Goal: Task Accomplishment & Management: Use online tool/utility

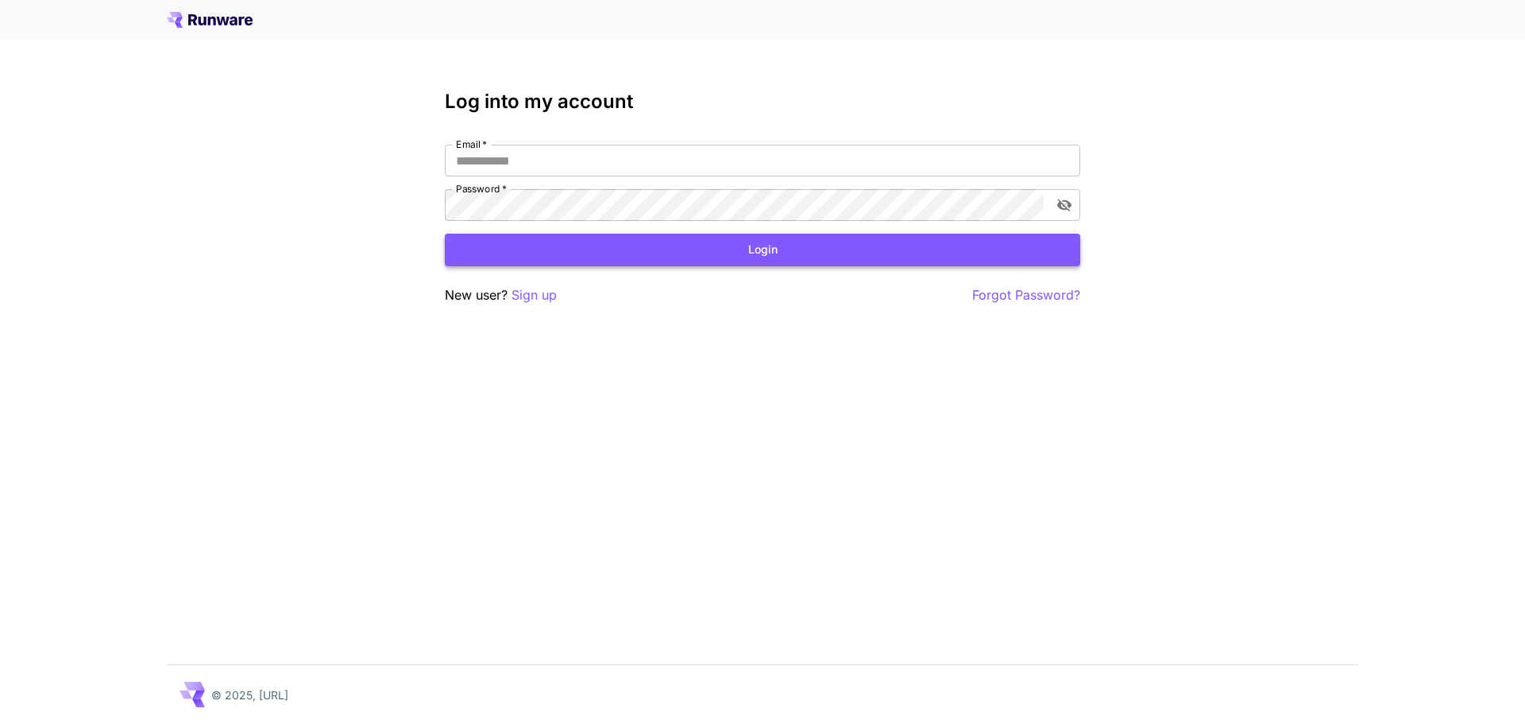
type input "**********"
click at [786, 252] on button "Login" at bounding box center [763, 250] width 636 height 33
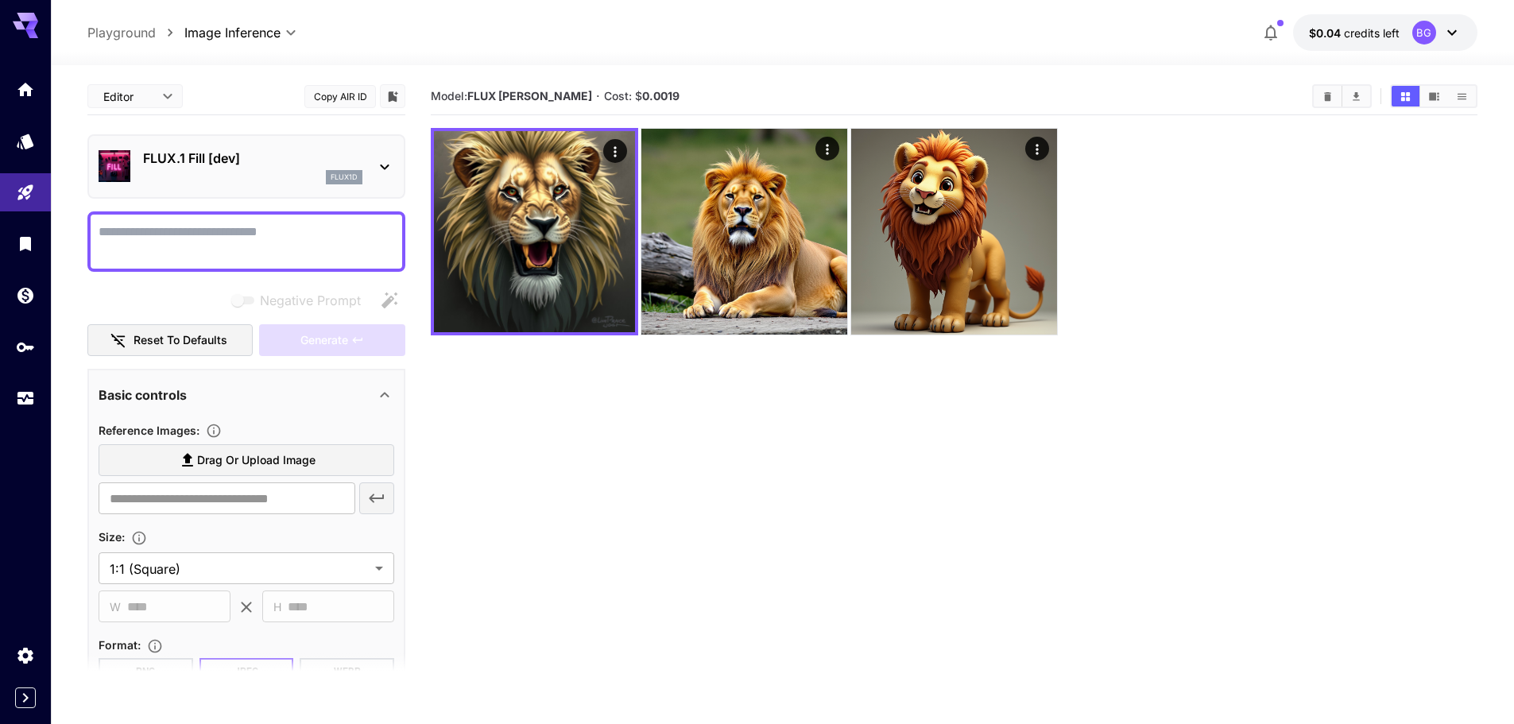
click at [299, 245] on textarea "Negative Prompt" at bounding box center [247, 241] width 296 height 38
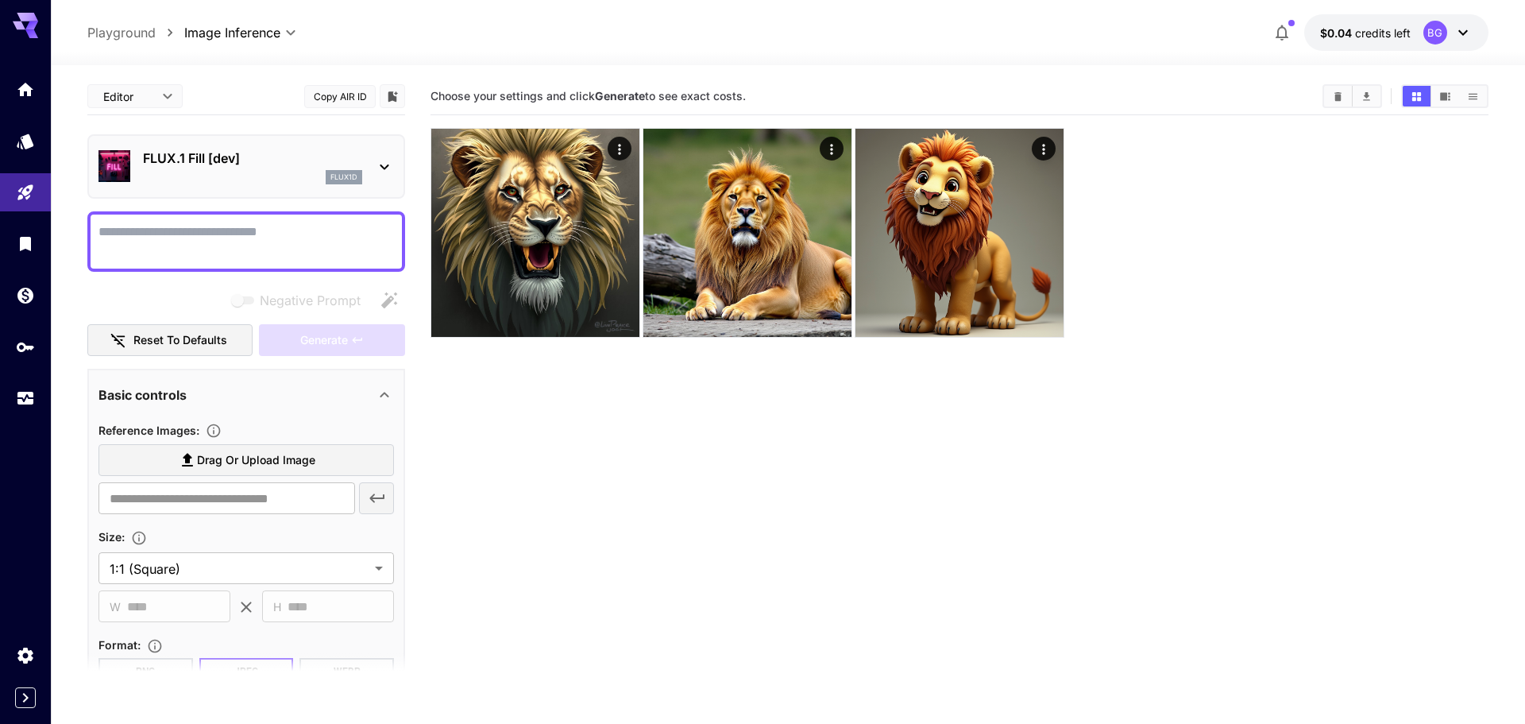
click at [152, 103] on body "**********" at bounding box center [762, 424] width 1525 height 849
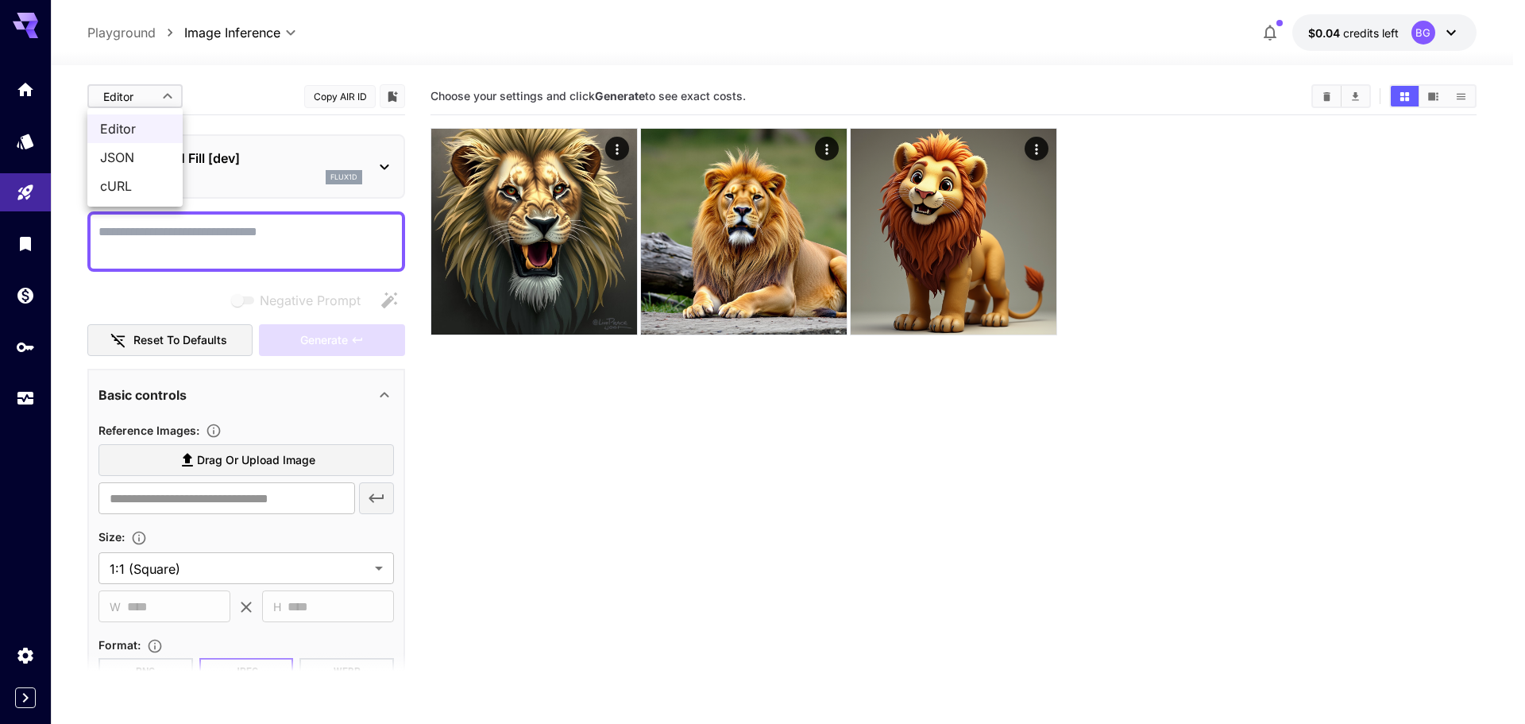
click at [155, 99] on div at bounding box center [762, 362] width 1525 height 724
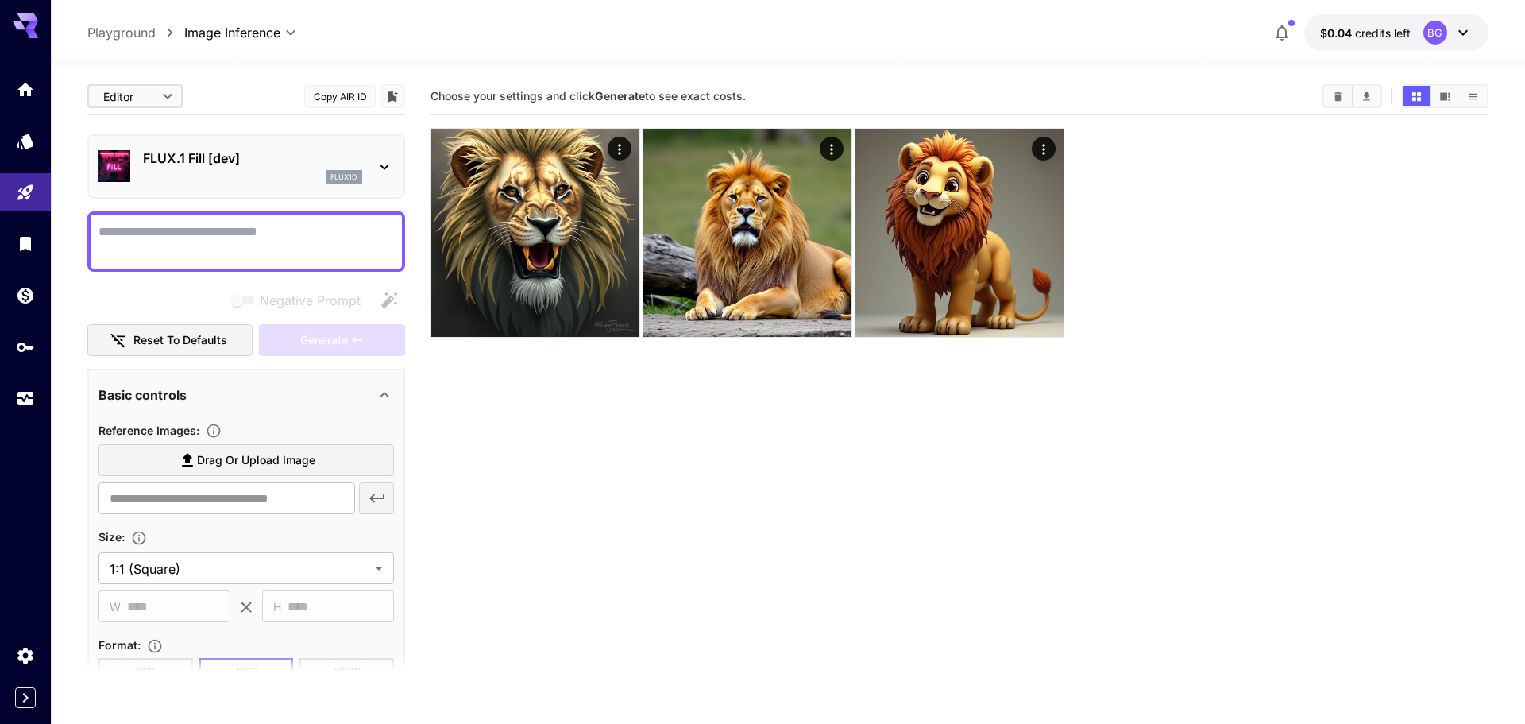
click at [177, 101] on body "**********" at bounding box center [762, 424] width 1525 height 849
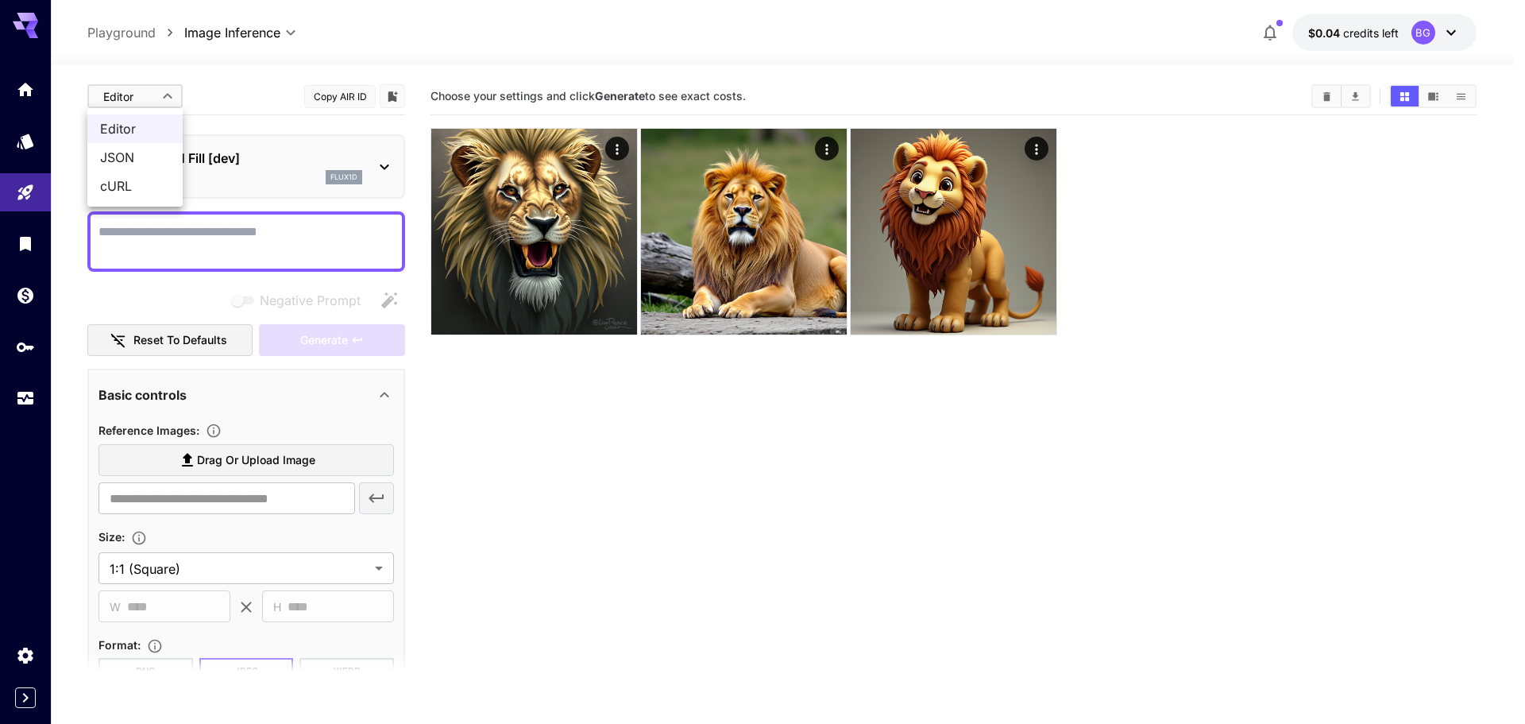
click at [150, 153] on span "JSON" at bounding box center [135, 157] width 70 height 19
type input "****"
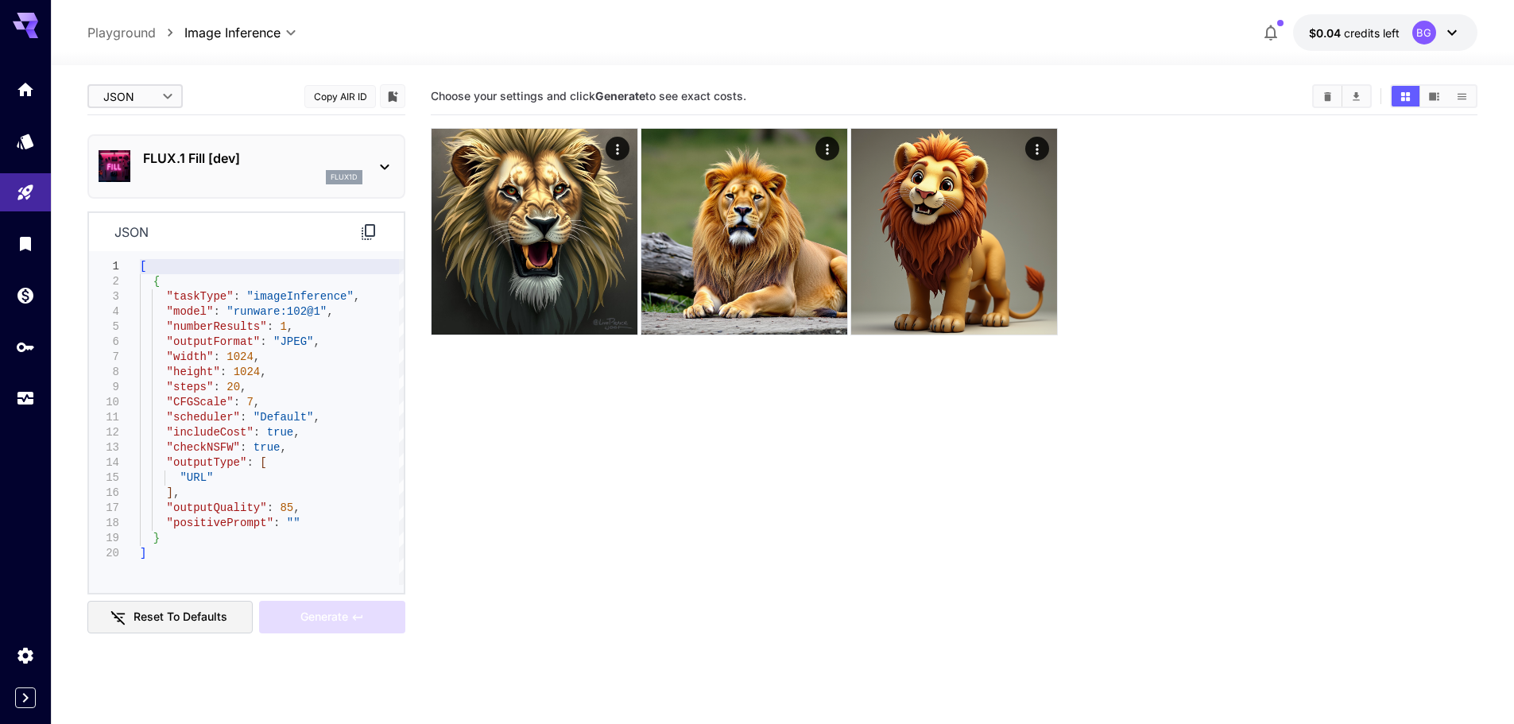
type textarea "**********"
click at [249, 365] on div "[ { "taskType" : "imageInference" , "model" : "runware:102@1" , "numberResults"…" at bounding box center [272, 422] width 264 height 326
click at [351, 383] on div "[ { "taskType" : "imageInference" , "model" : "runware:102@1" , "numberResults"…" at bounding box center [272, 422] width 264 height 326
click at [149, 99] on body "**********" at bounding box center [757, 424] width 1514 height 849
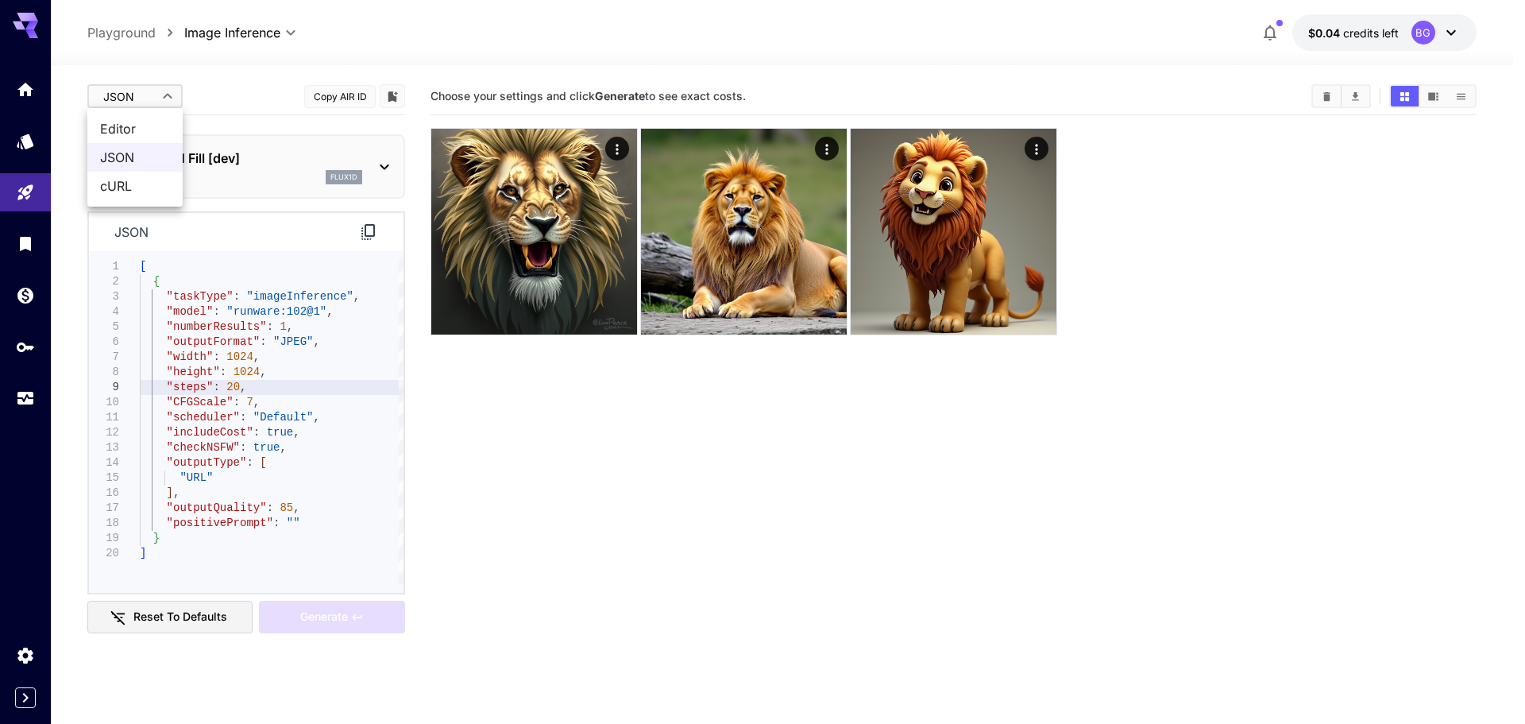
click at [146, 129] on span "Editor" at bounding box center [135, 128] width 70 height 19
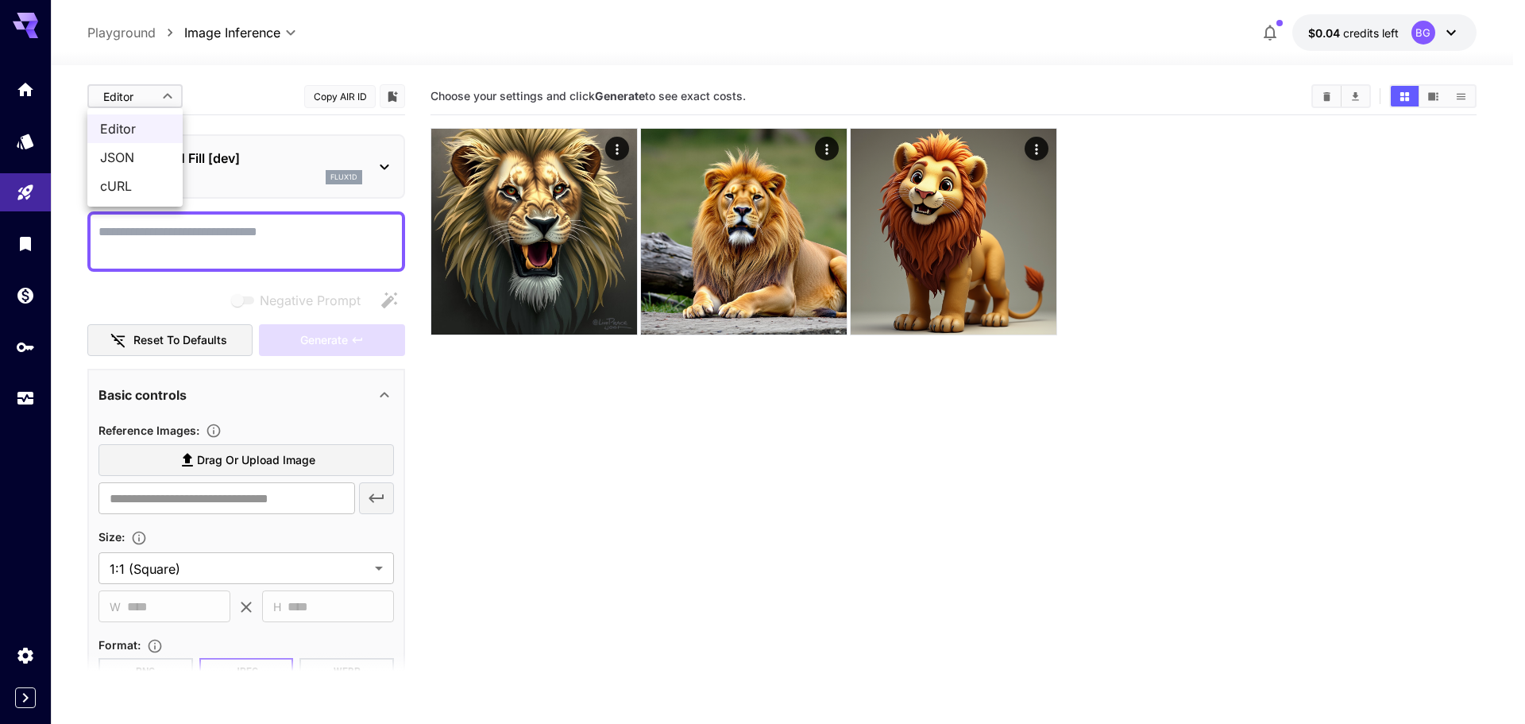
click at [154, 108] on body "**********" at bounding box center [762, 424] width 1525 height 849
click at [133, 184] on span "cURL" at bounding box center [135, 185] width 70 height 19
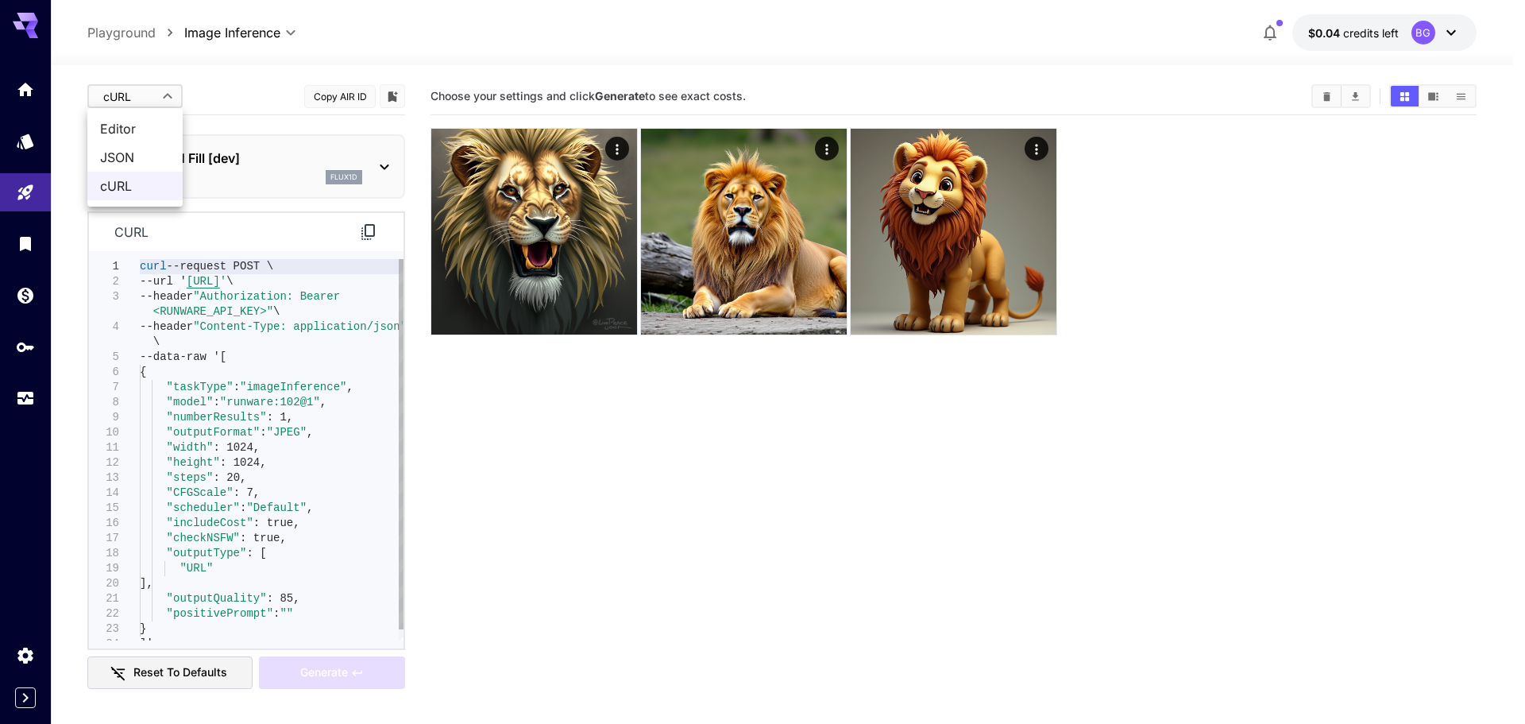
click at [133, 91] on body "**********" at bounding box center [762, 424] width 1525 height 849
click at [130, 156] on span "JSON" at bounding box center [135, 157] width 70 height 19
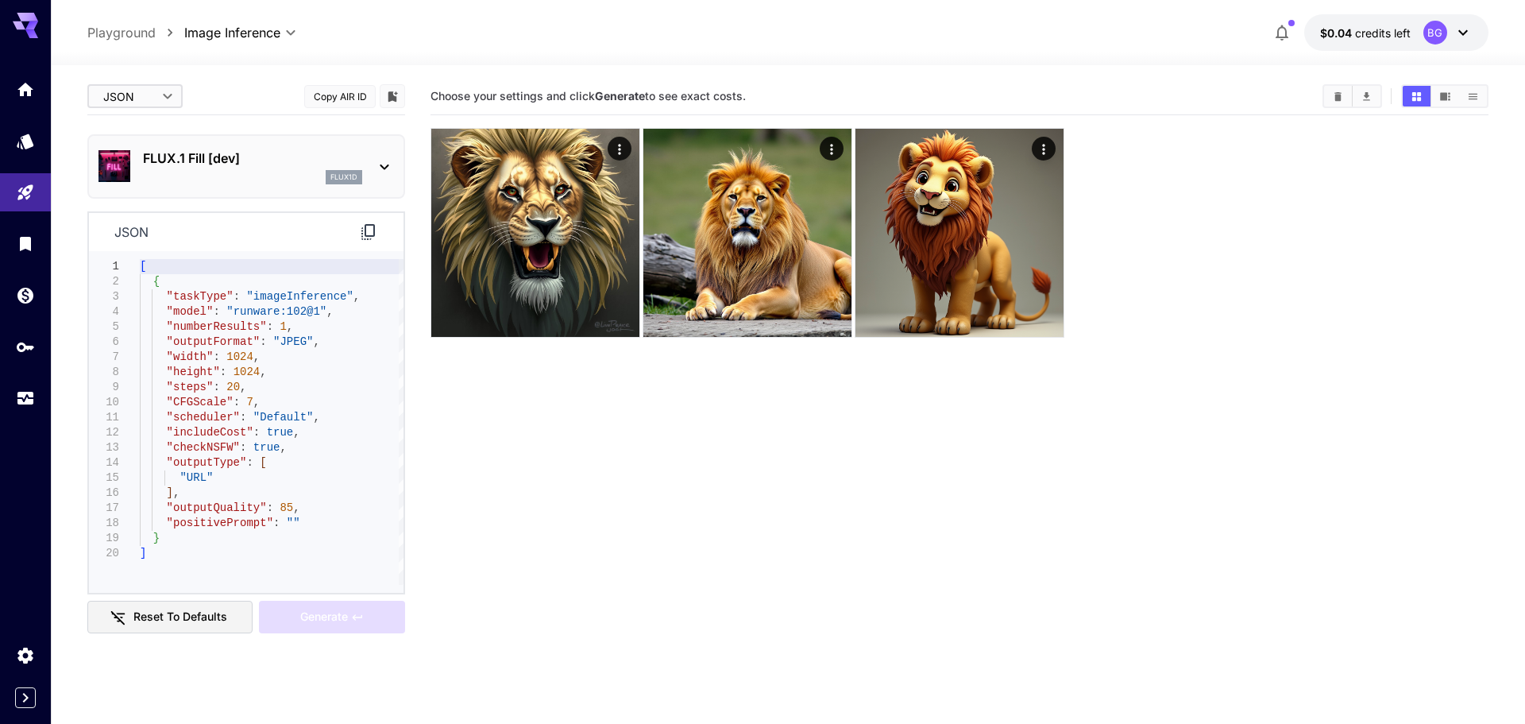
click at [142, 91] on body "**********" at bounding box center [762, 424] width 1525 height 849
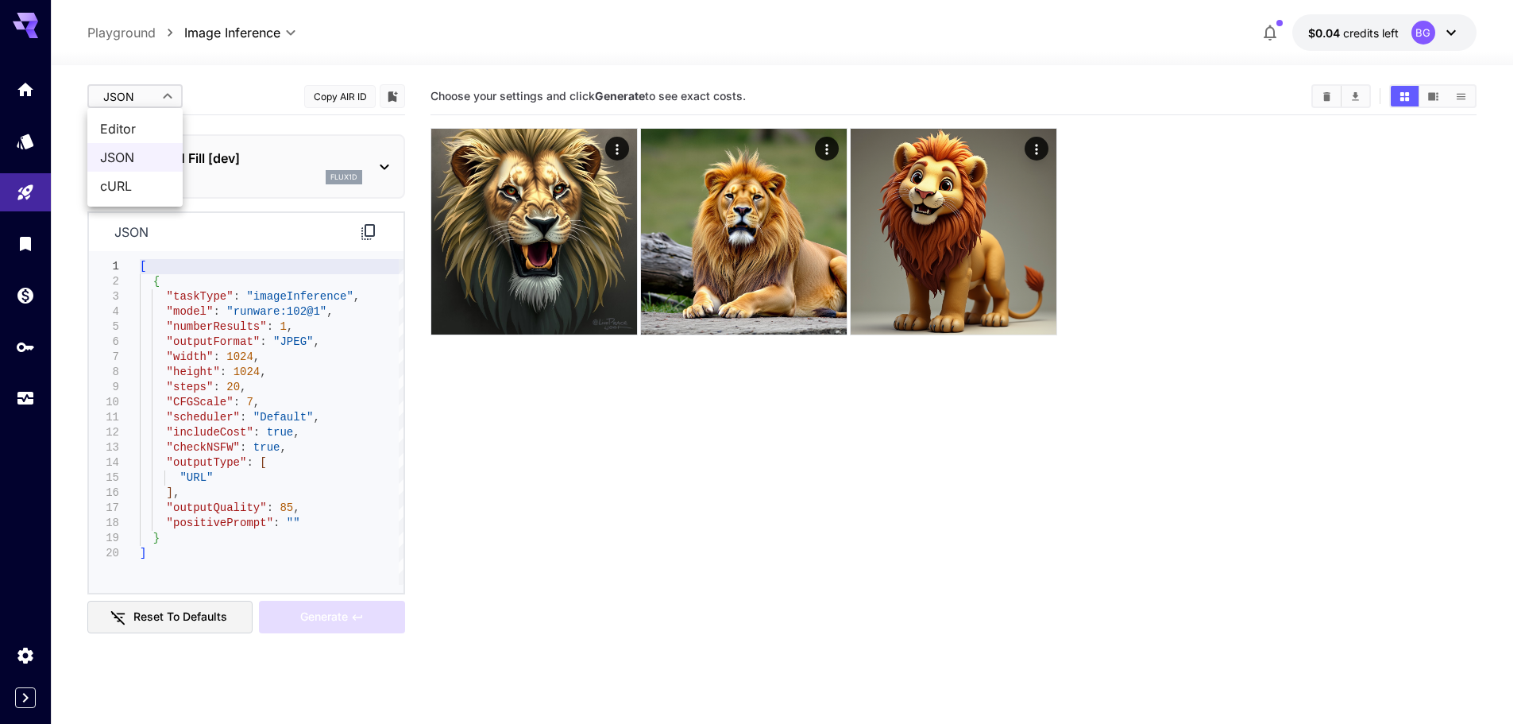
click at [133, 123] on span "Editor" at bounding box center [135, 128] width 70 height 19
type input "****"
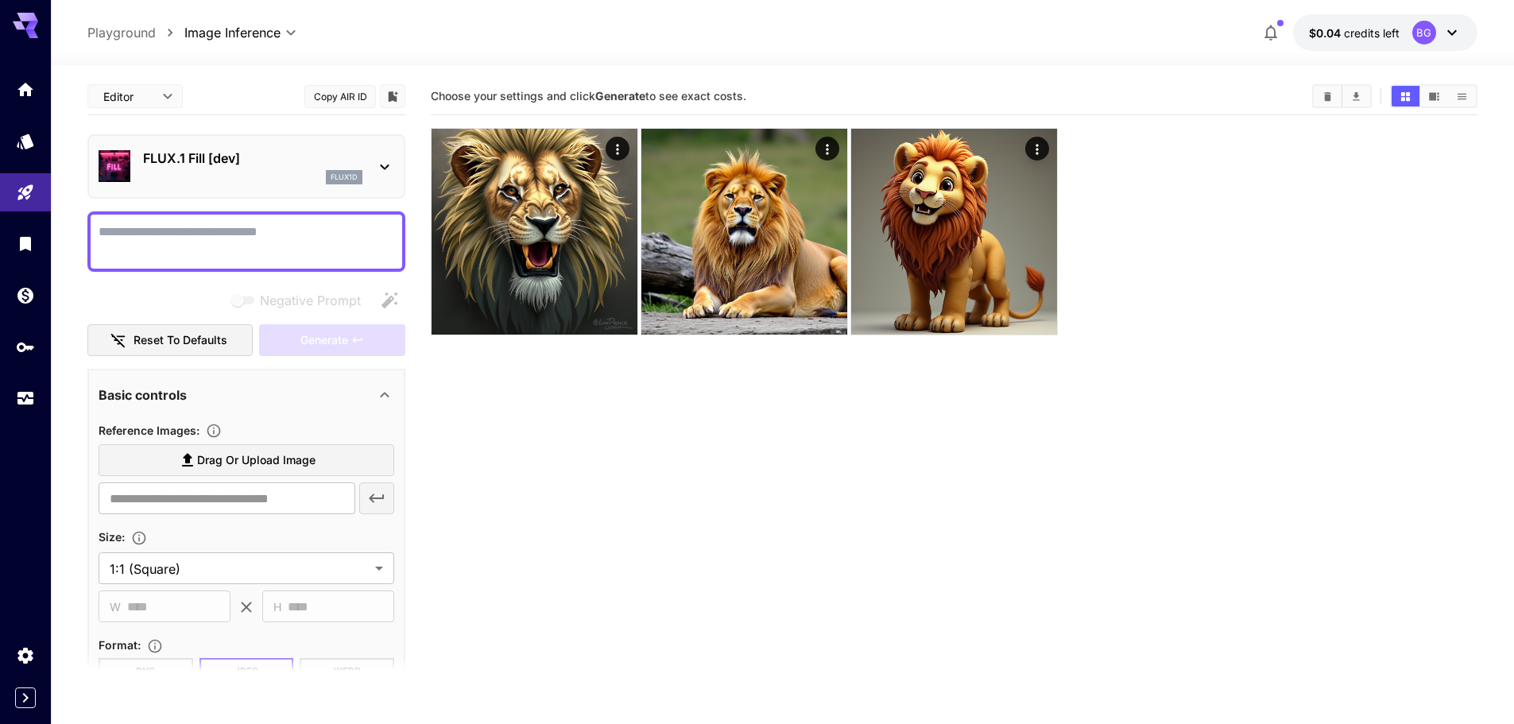
click at [216, 171] on div "flux1d" at bounding box center [252, 177] width 219 height 14
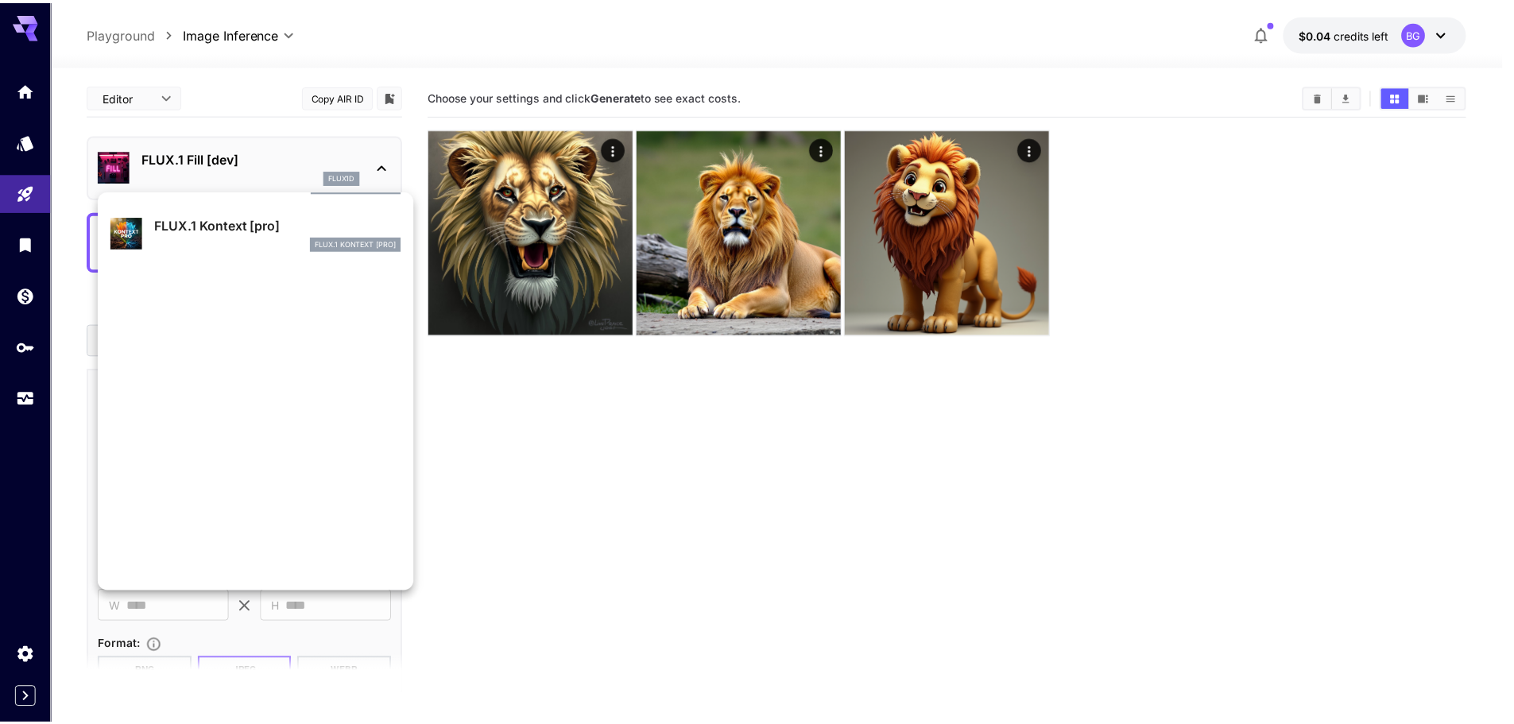
scroll to position [1193, 0]
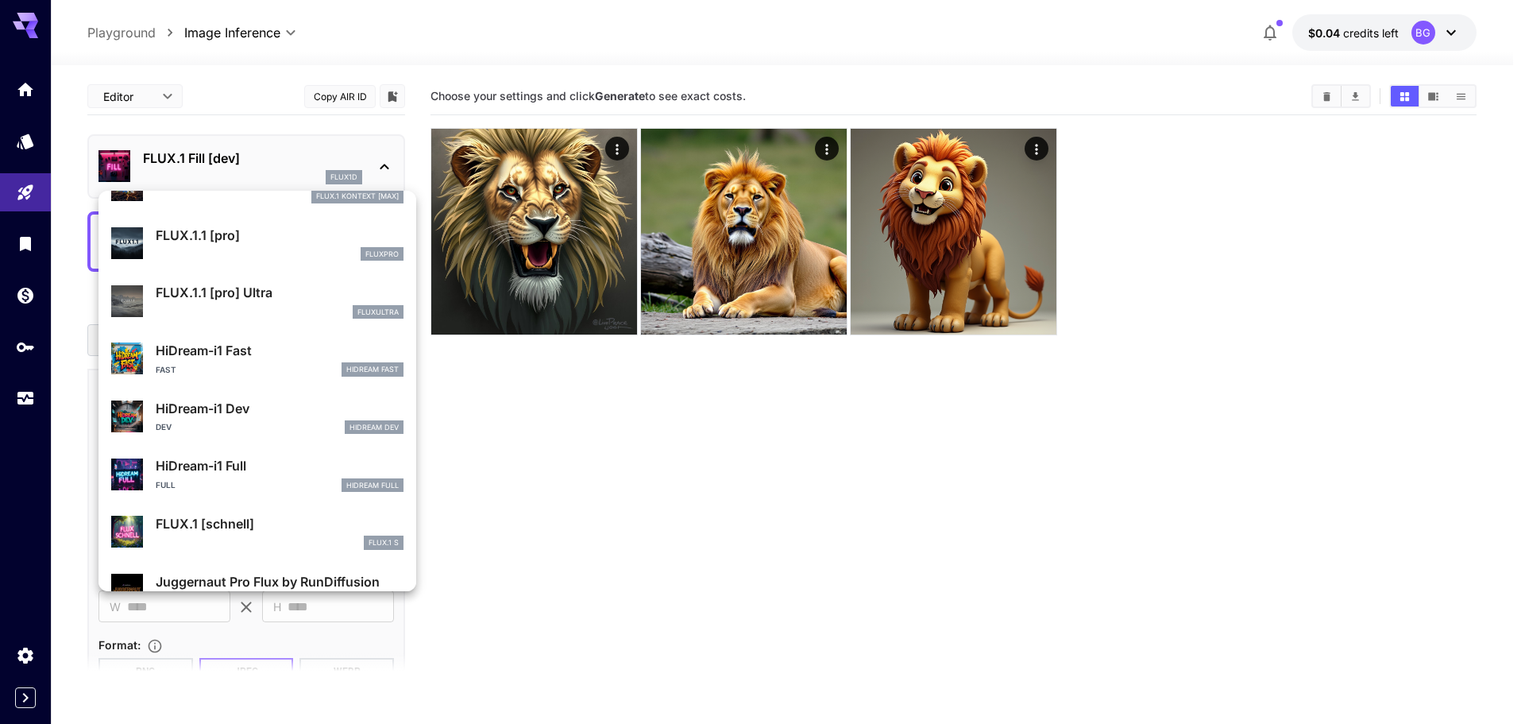
click at [558, 501] on div at bounding box center [762, 362] width 1525 height 724
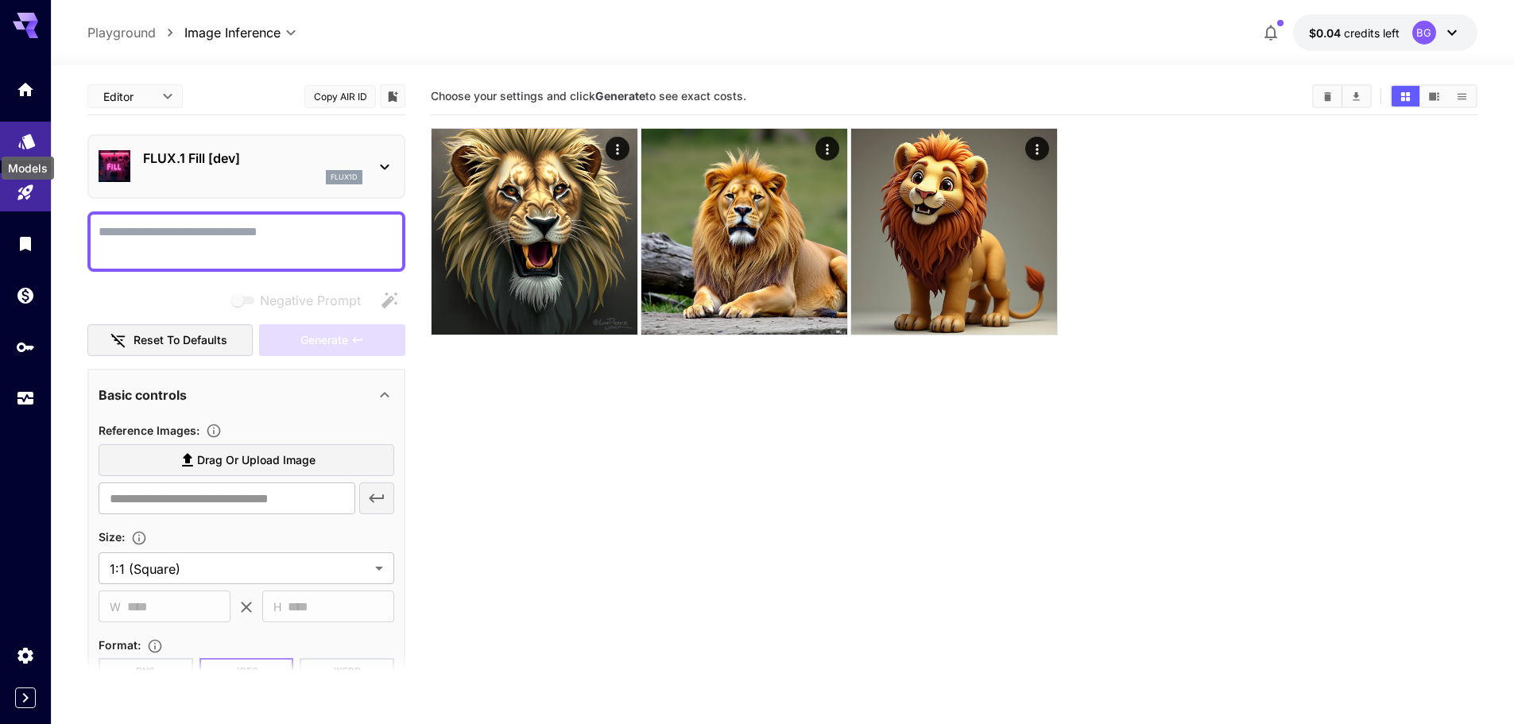
click at [21, 145] on icon "Models" at bounding box center [26, 135] width 19 height 19
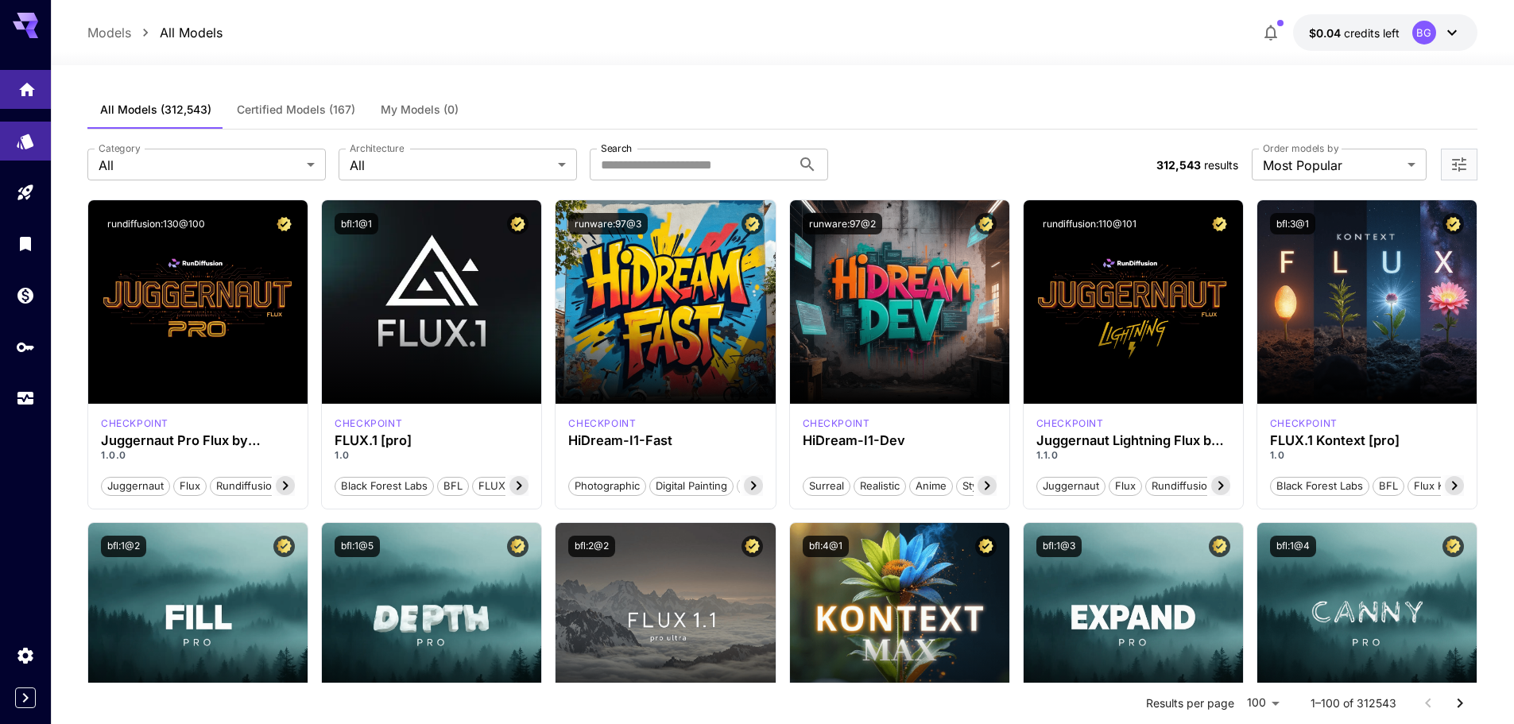
click at [25, 96] on link at bounding box center [25, 89] width 51 height 39
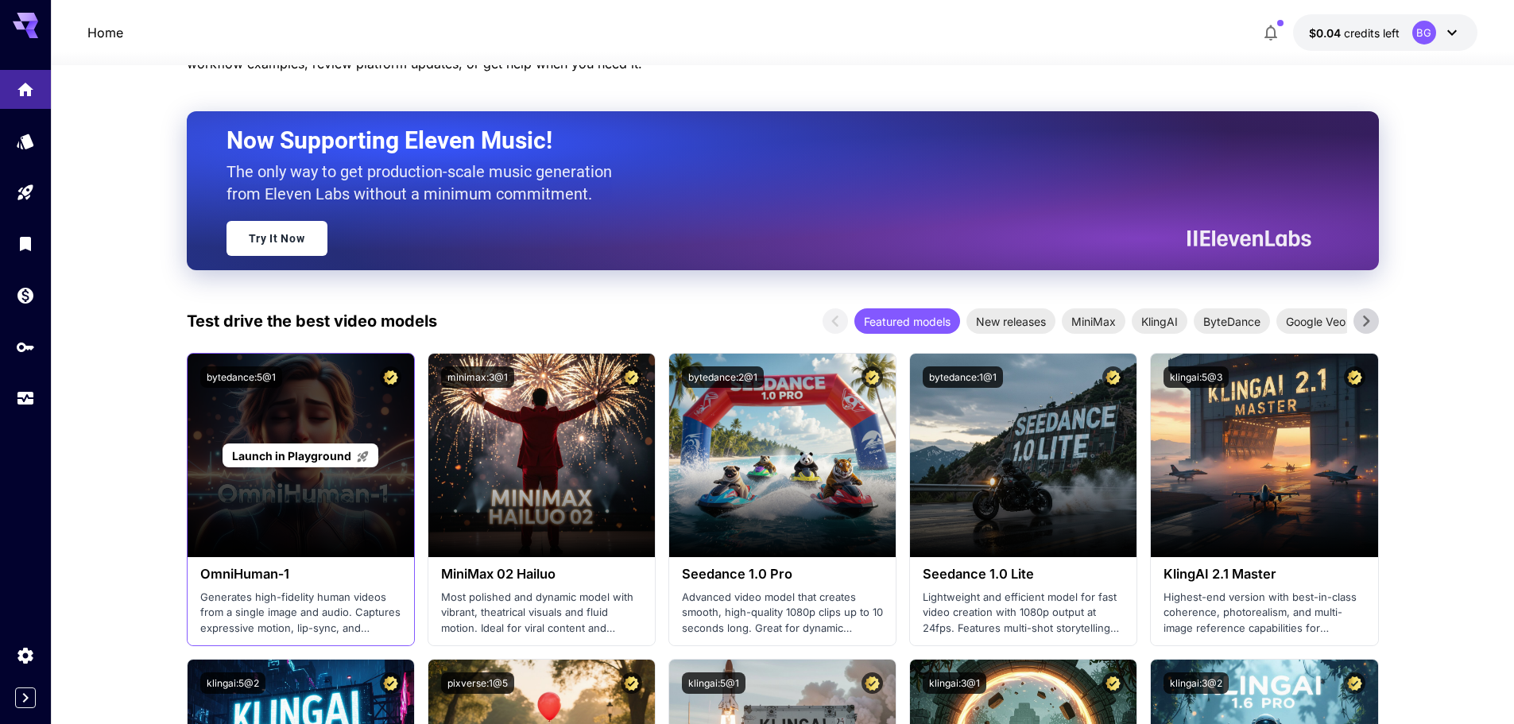
scroll to position [238, 0]
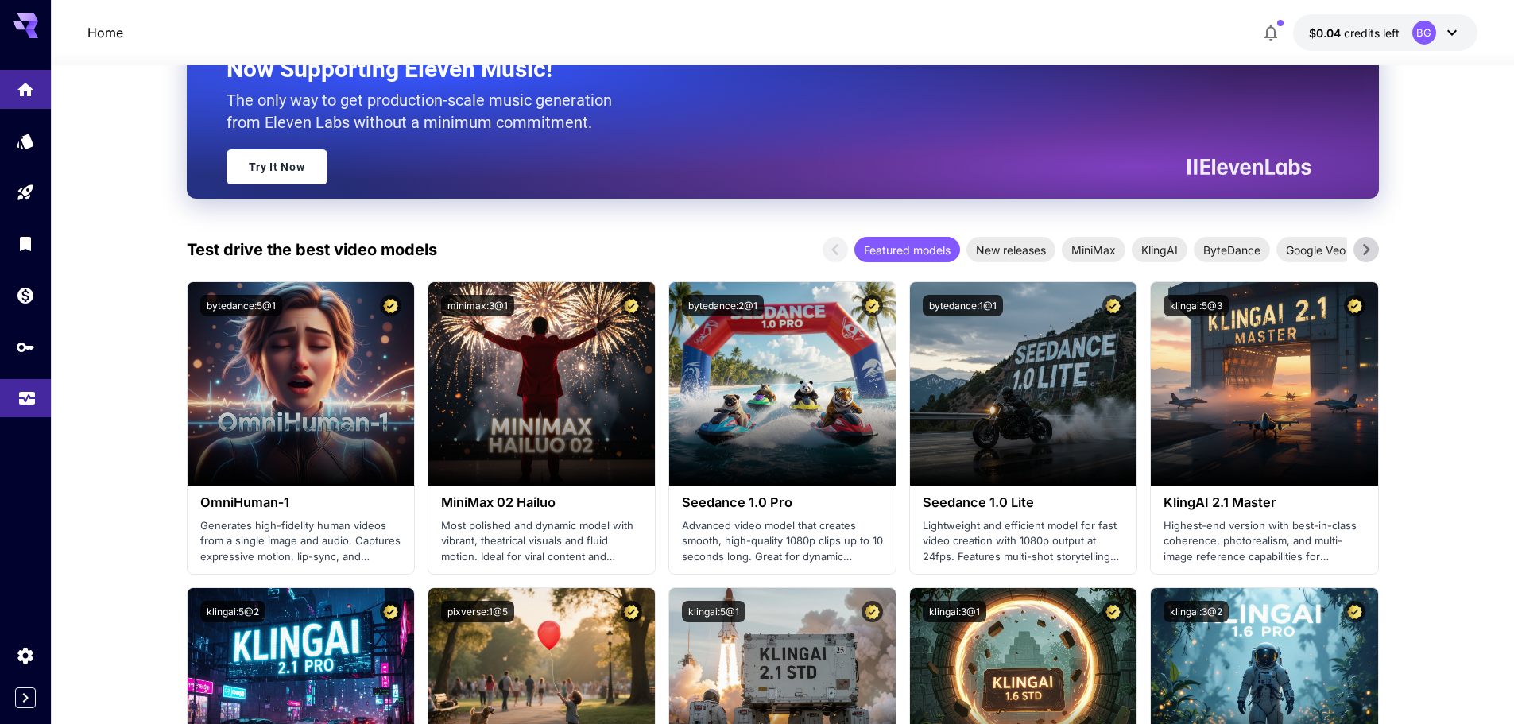
click at [21, 395] on icon "Usage" at bounding box center [26, 393] width 19 height 19
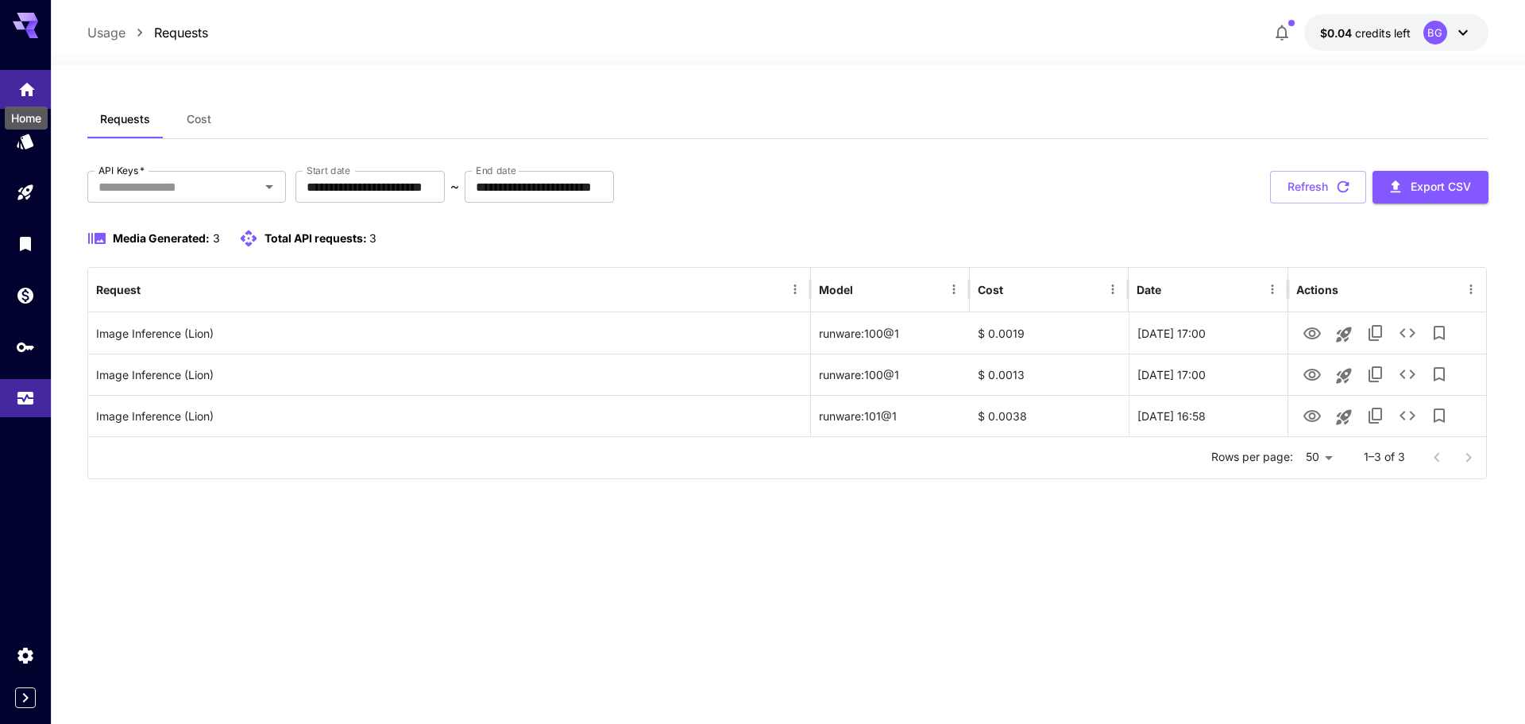
click at [25, 89] on icon "Home" at bounding box center [27, 85] width 16 height 14
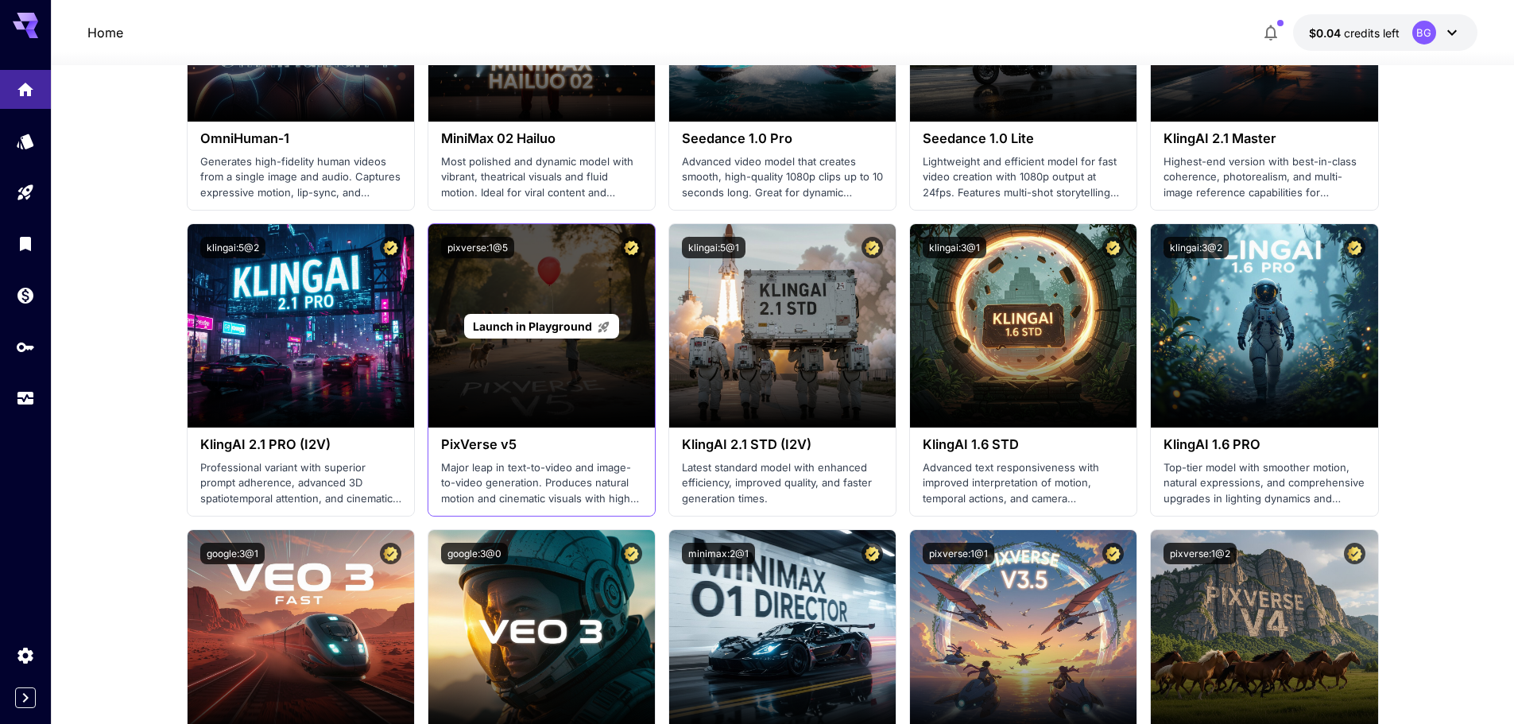
scroll to position [953, 0]
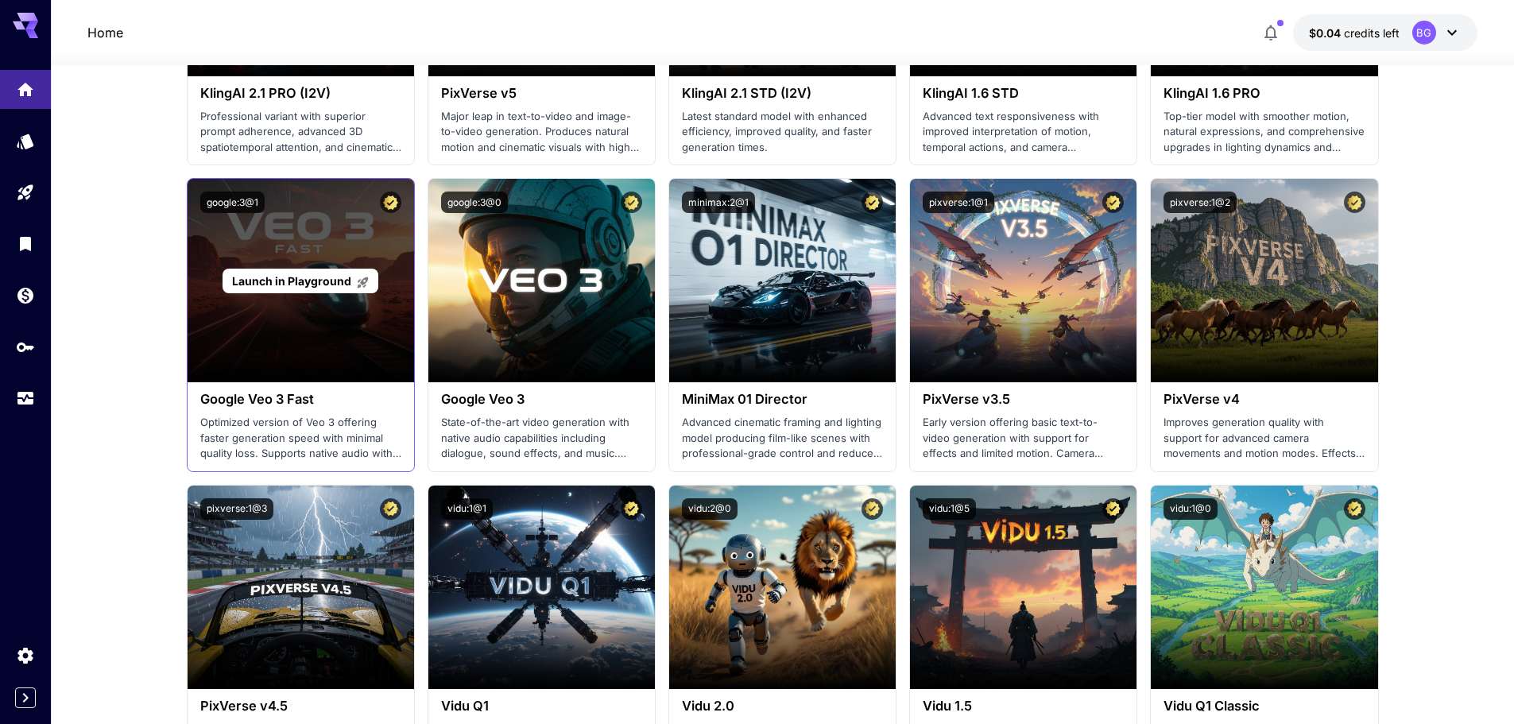
click at [289, 338] on div "Launch in Playground" at bounding box center [300, 280] width 226 height 203
click at [308, 280] on span "Launch in Playground" at bounding box center [291, 281] width 119 height 14
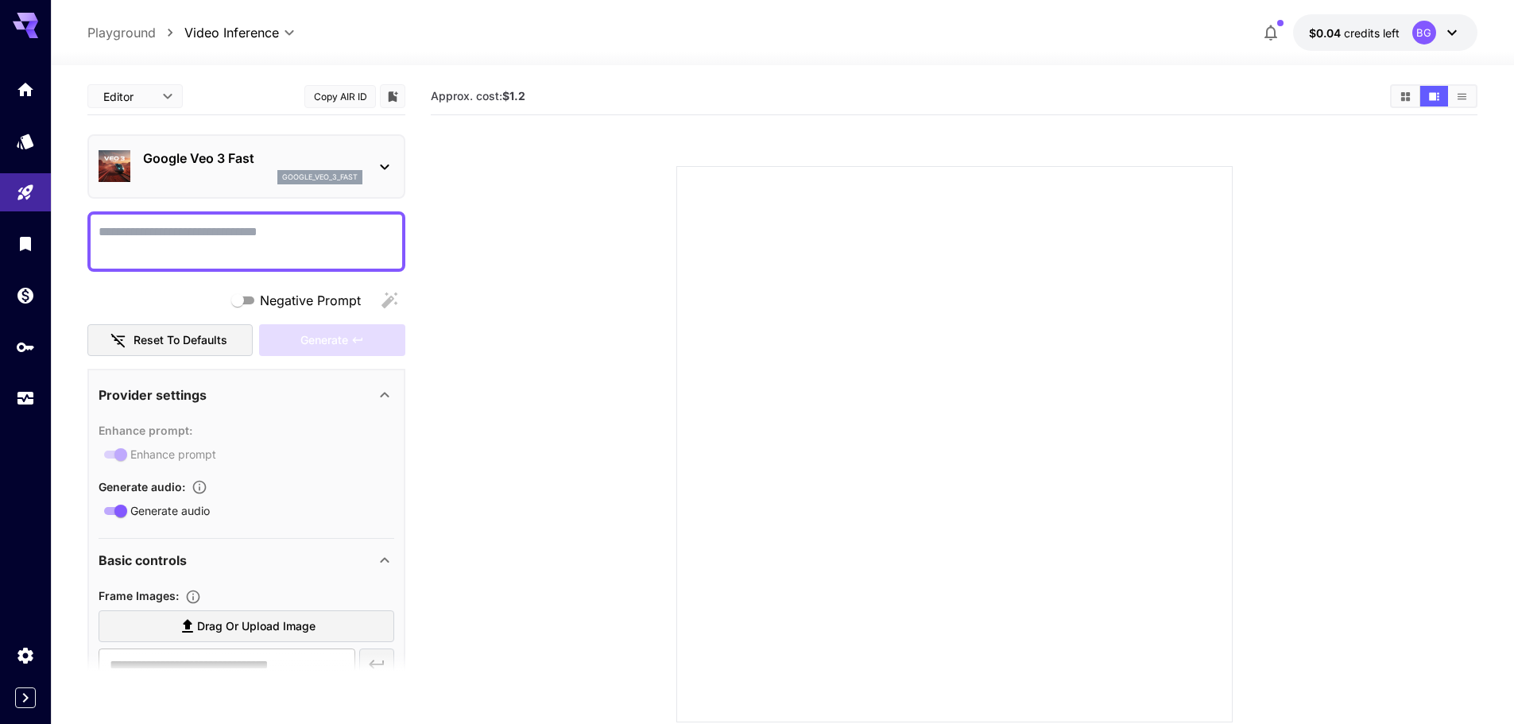
click at [510, 401] on section at bounding box center [954, 425] width 908 height 594
click at [18, 245] on icon "Library" at bounding box center [26, 239] width 19 height 19
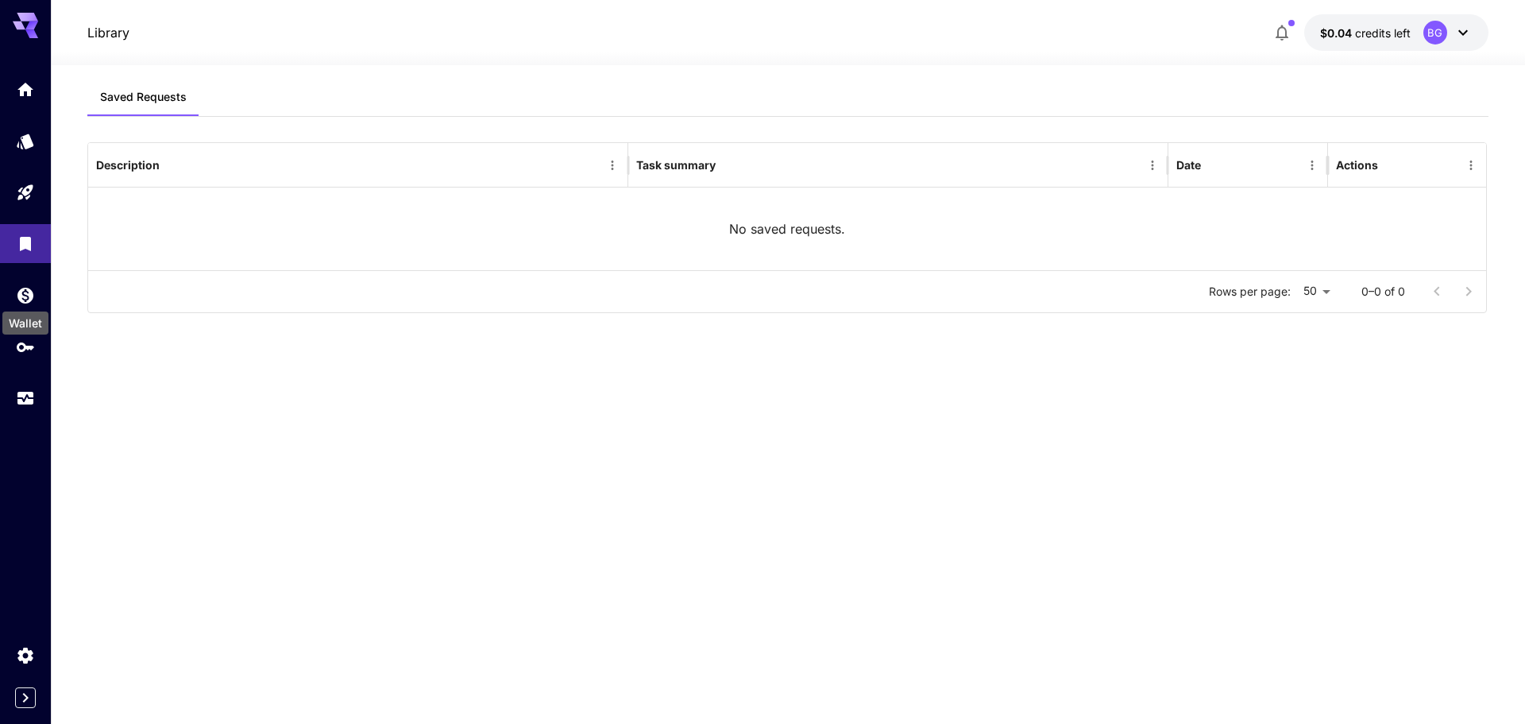
click at [20, 313] on div "Wallet" at bounding box center [25, 322] width 46 height 23
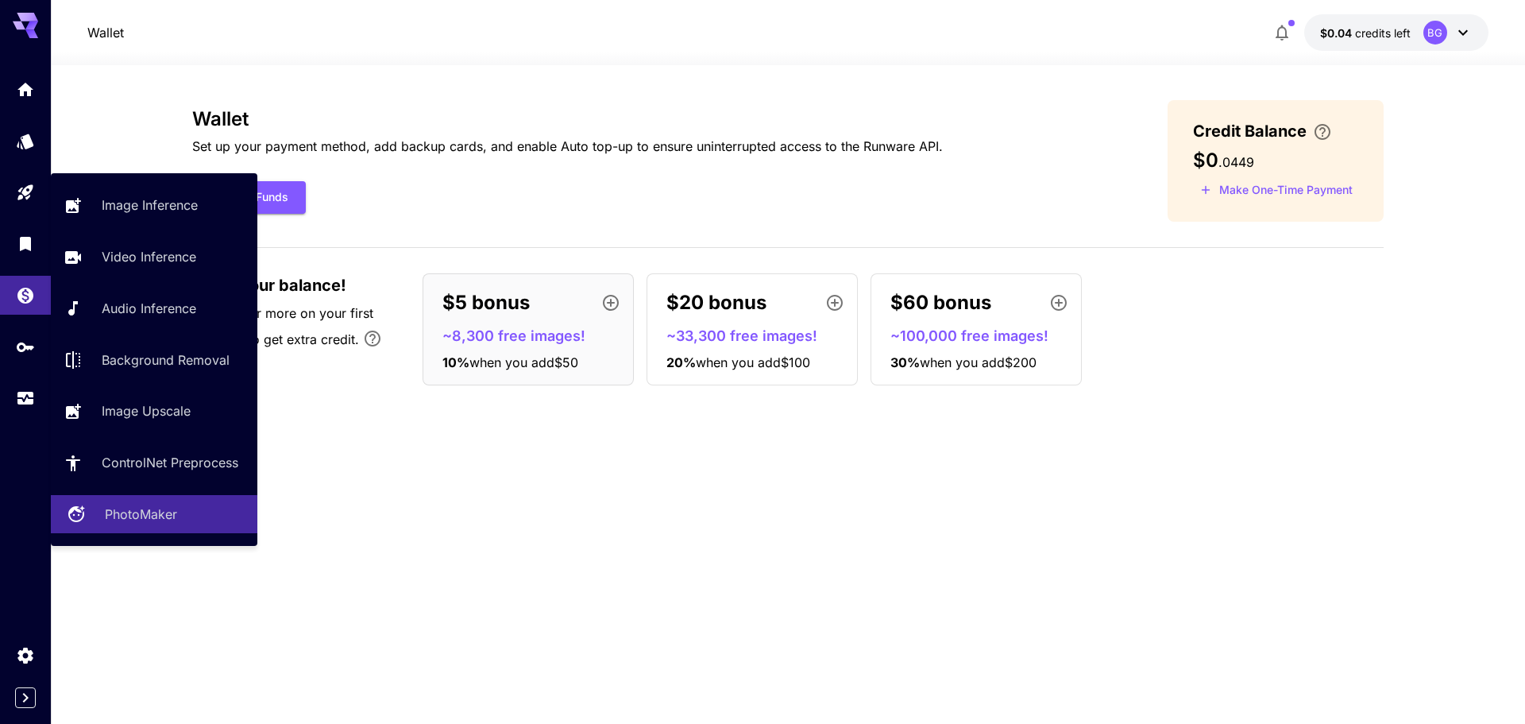
click at [157, 505] on p "PhotoMaker" at bounding box center [141, 514] width 72 height 19
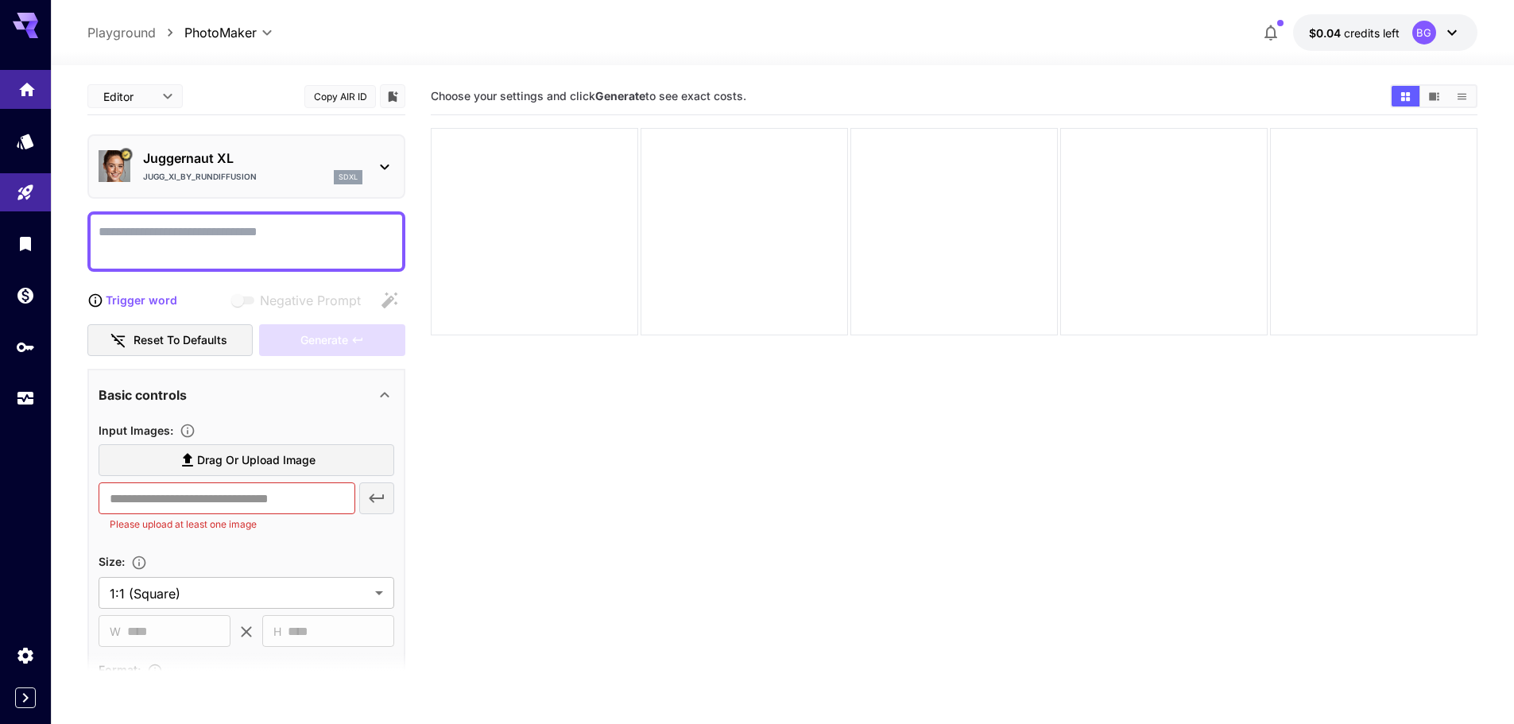
click at [19, 101] on link at bounding box center [25, 89] width 51 height 39
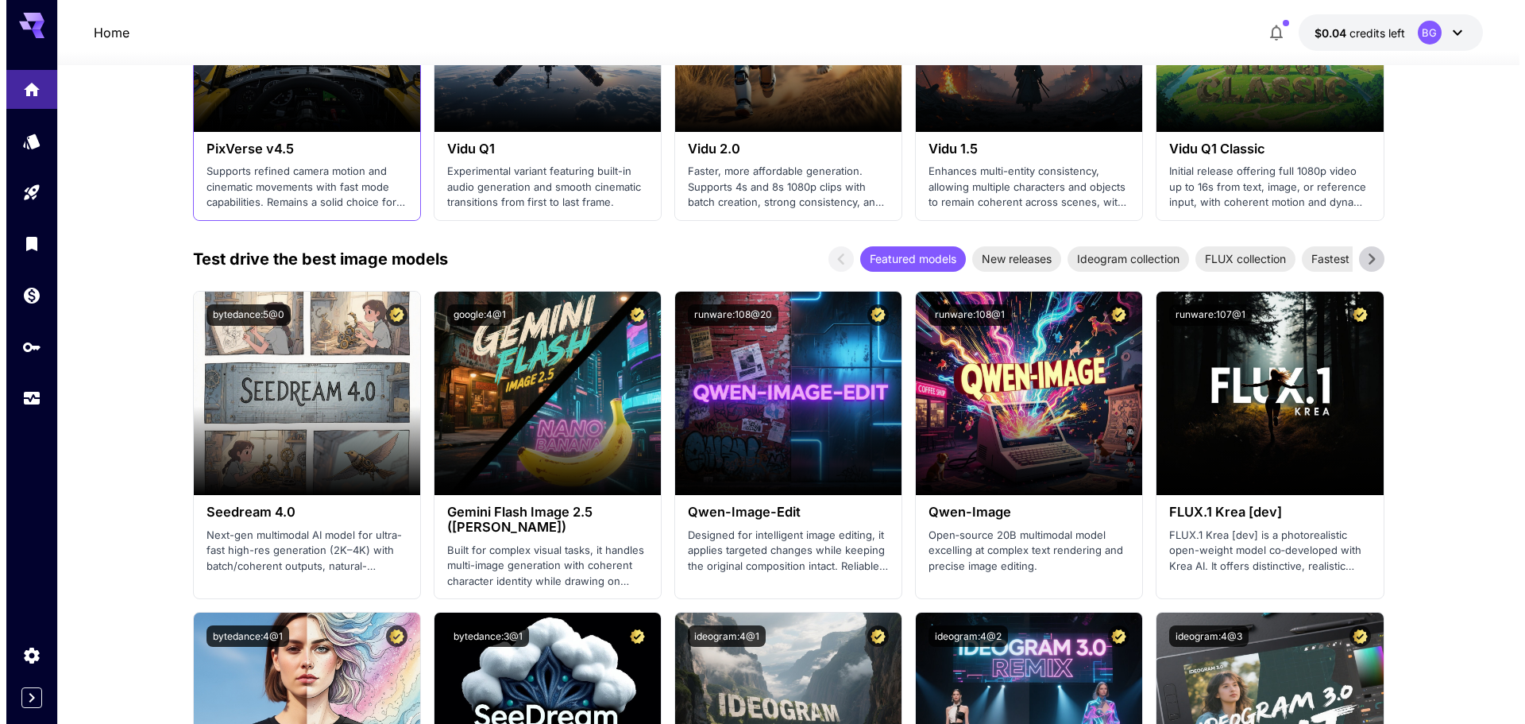
scroll to position [1668, 0]
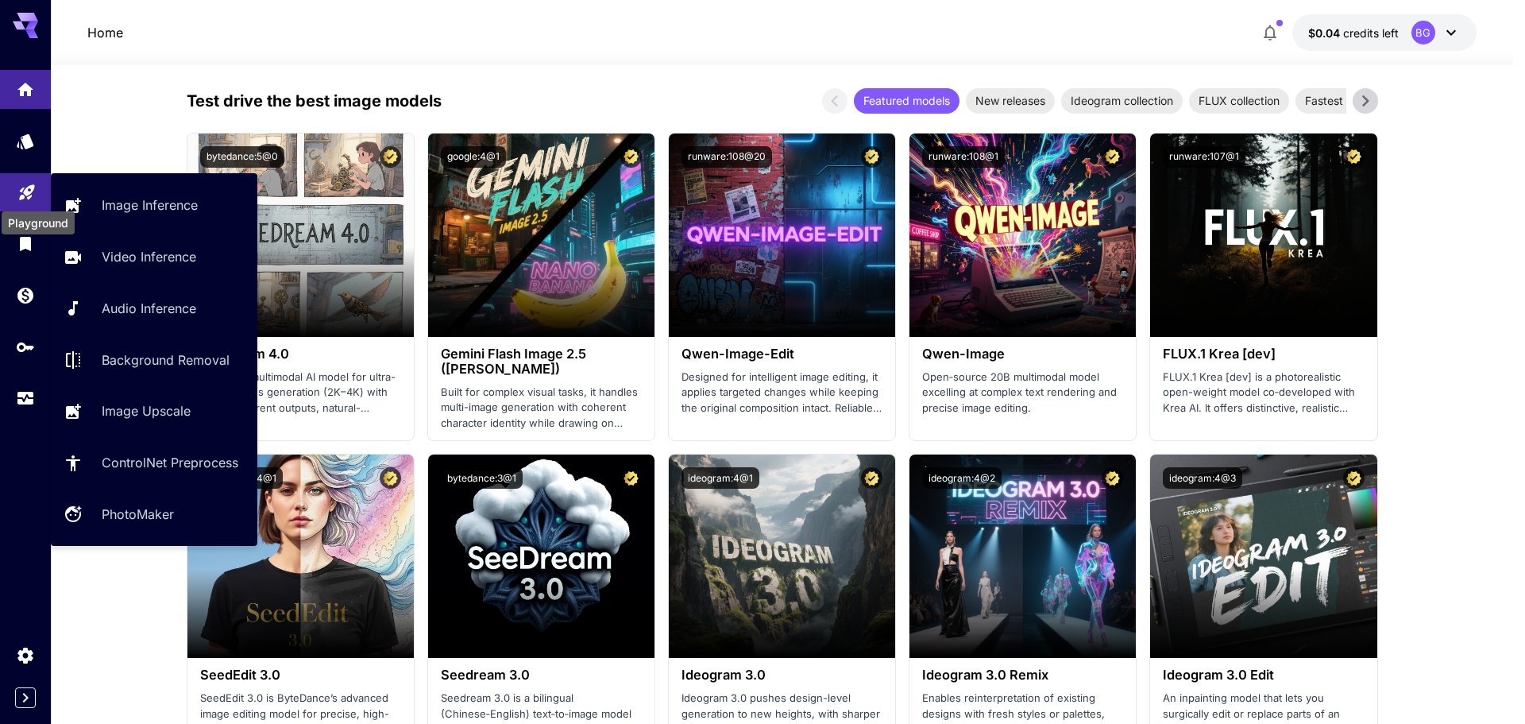
click at [31, 195] on icon "Playground" at bounding box center [26, 187] width 19 height 19
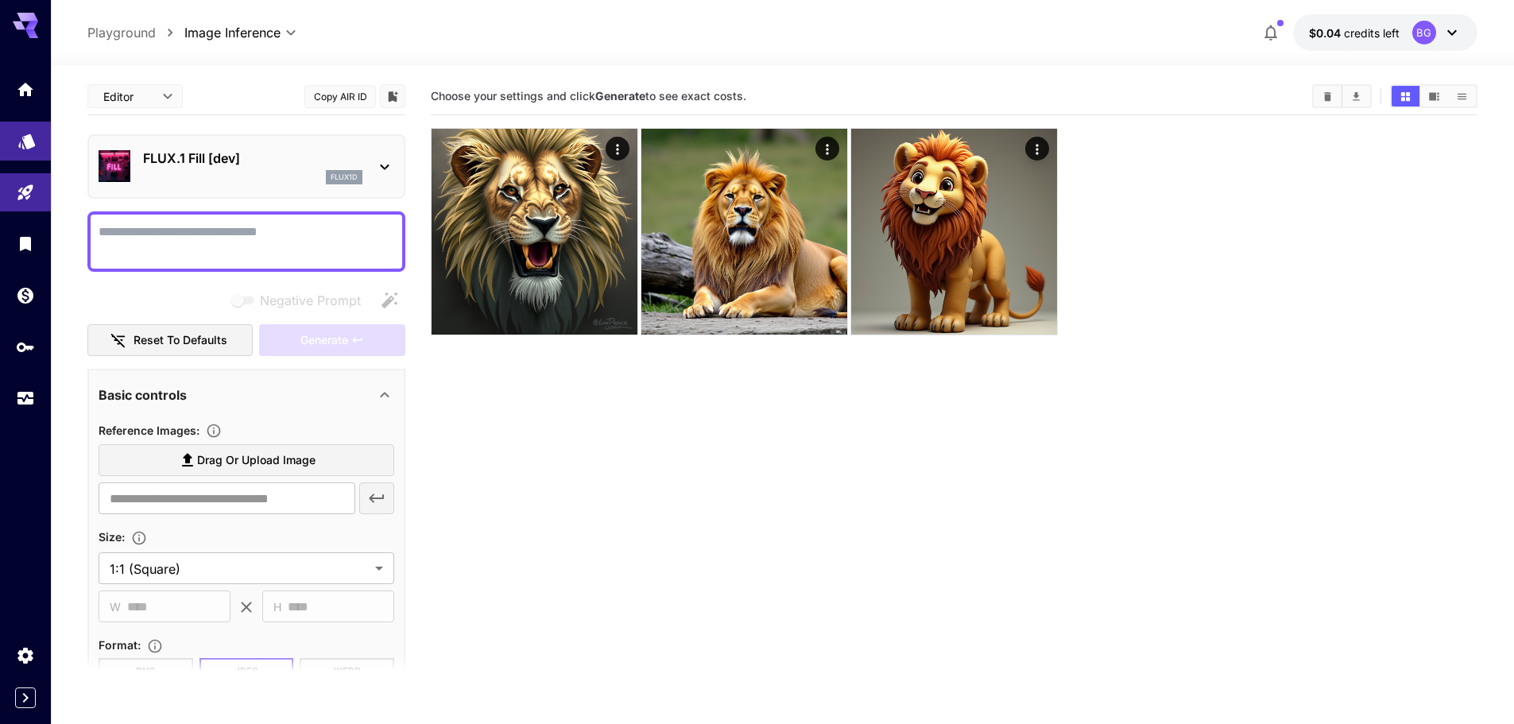
click at [26, 145] on icon "Models" at bounding box center [26, 135] width 19 height 19
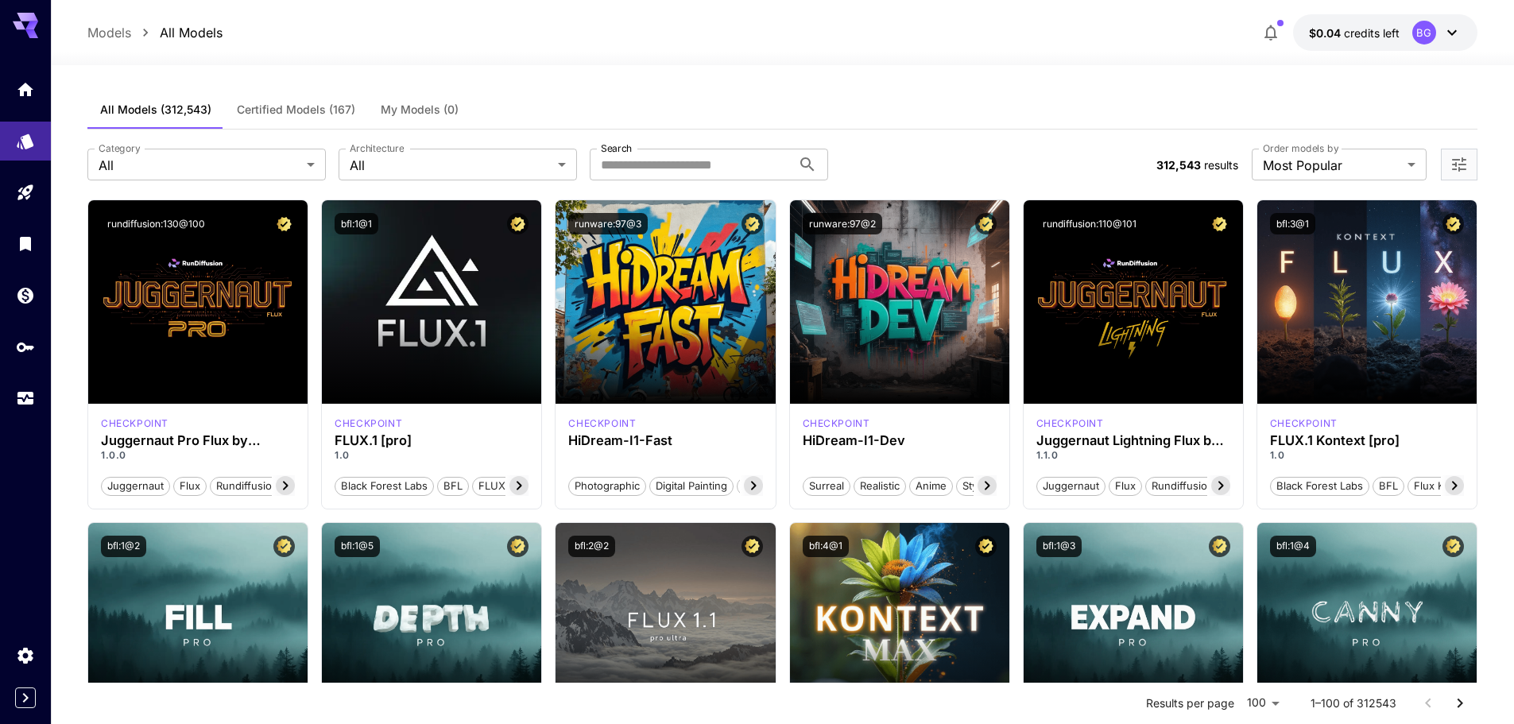
click at [284, 114] on span "Certified Models (167)" at bounding box center [296, 109] width 118 height 14
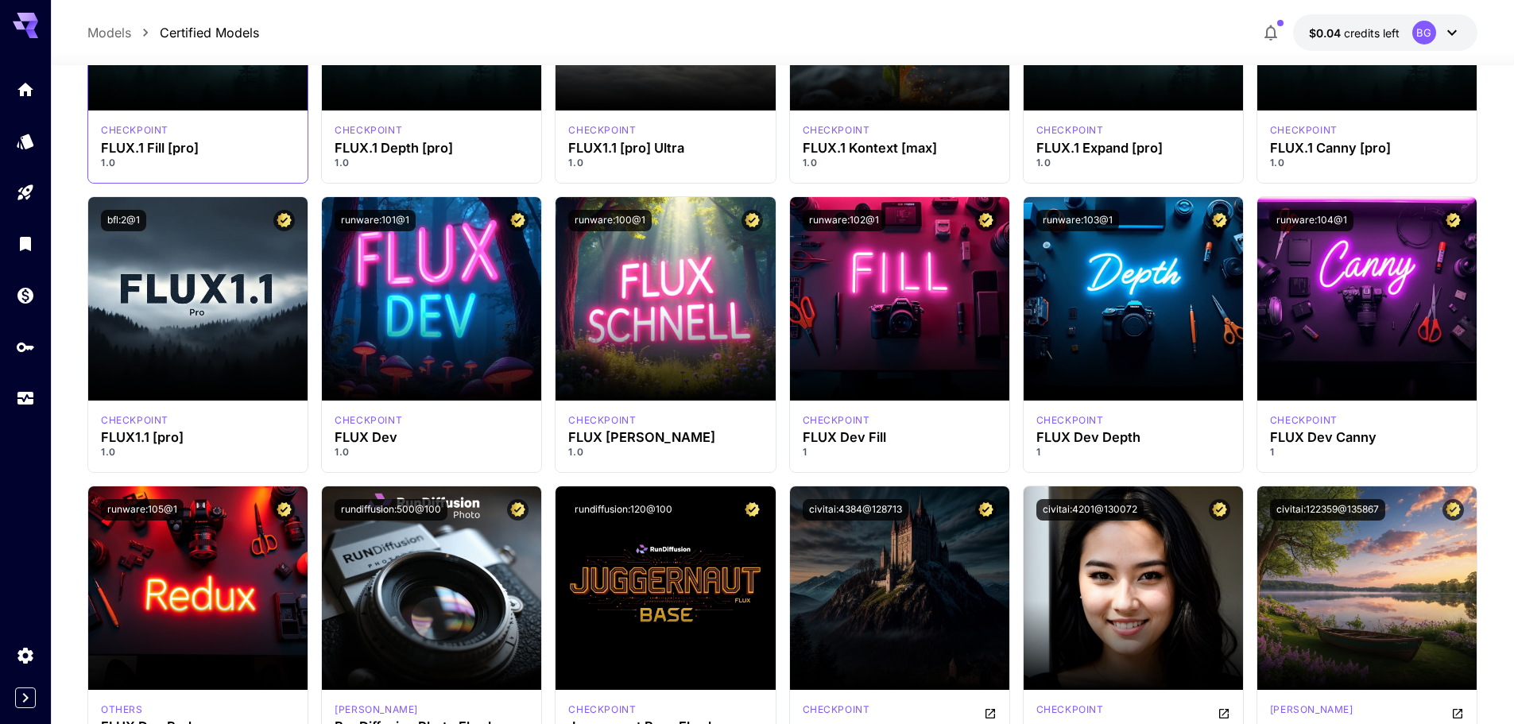
scroll to position [556, 0]
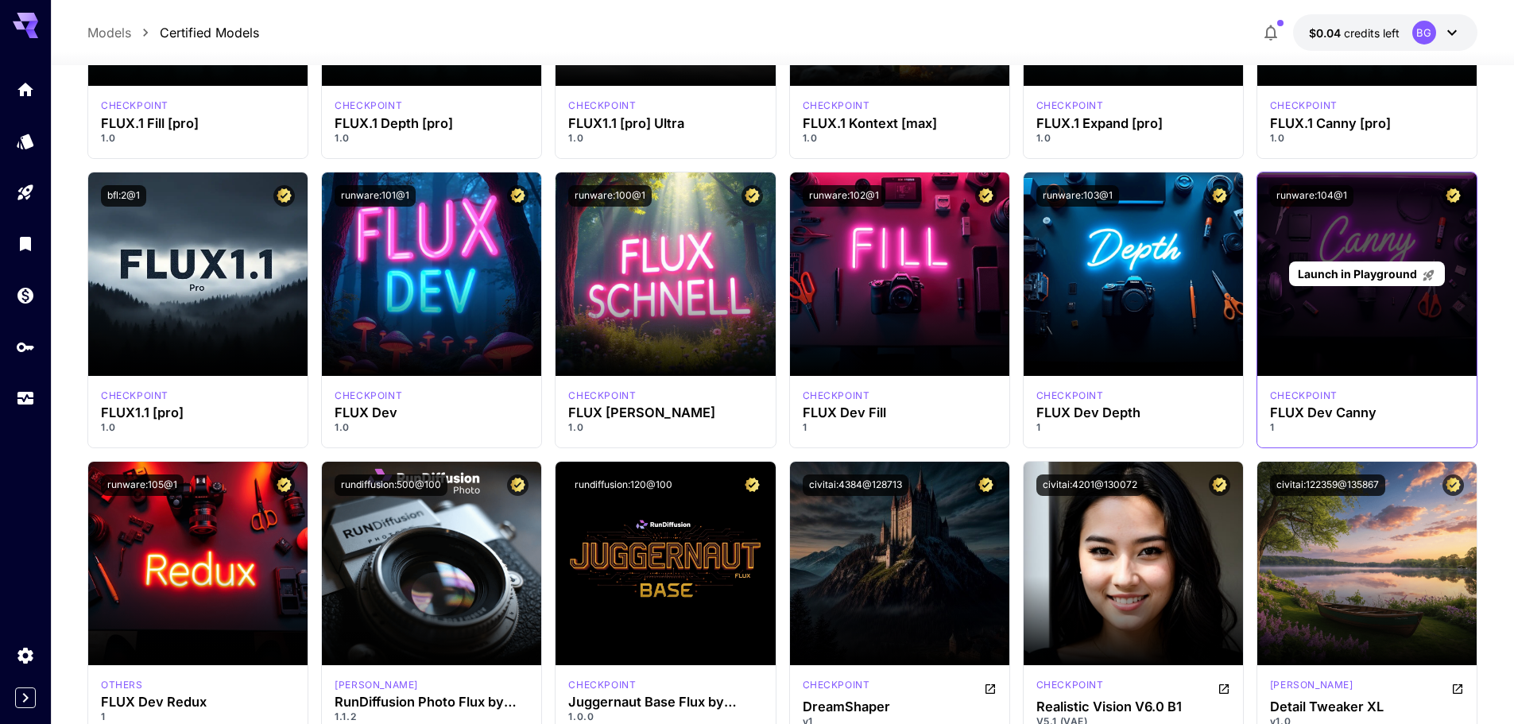
click at [1340, 273] on span "Launch in Playground" at bounding box center [1356, 274] width 119 height 14
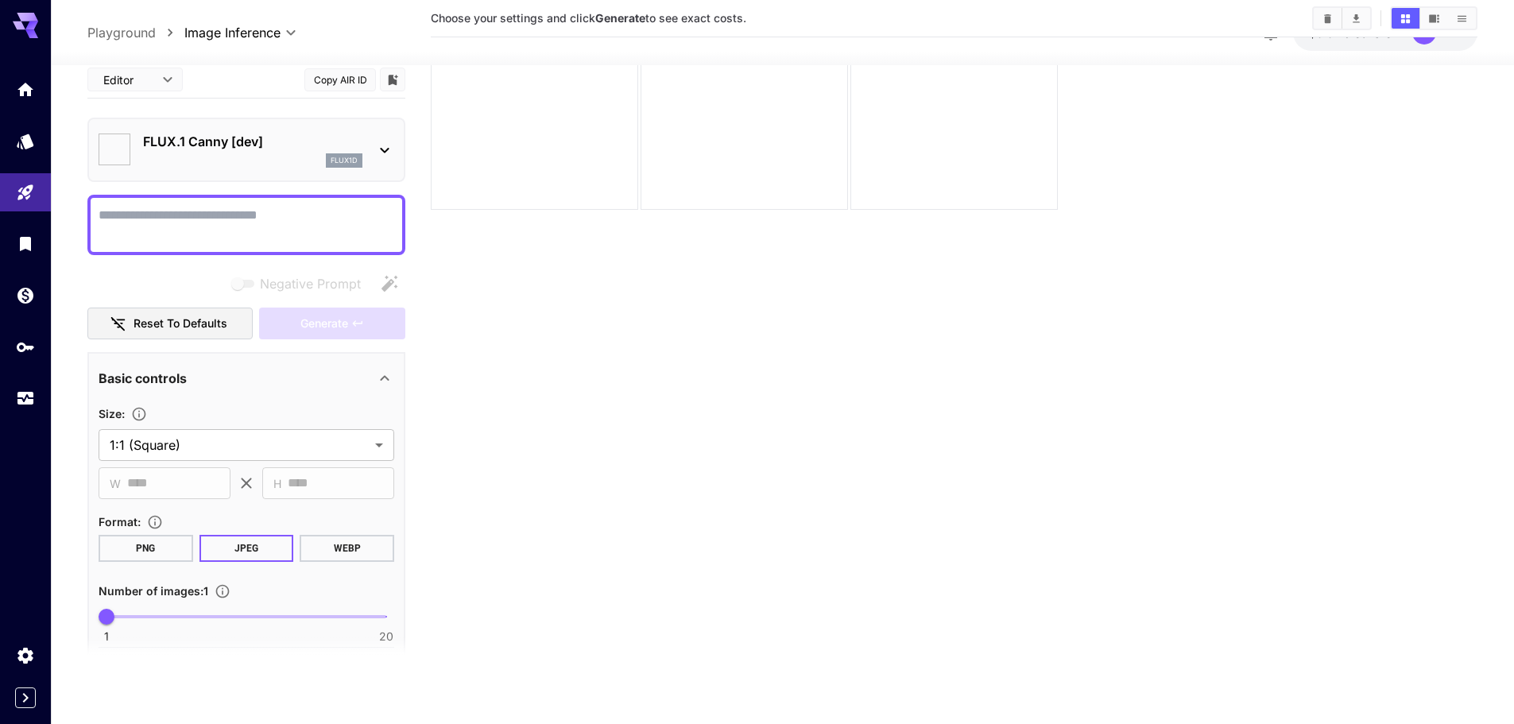
scroll to position [126, 0]
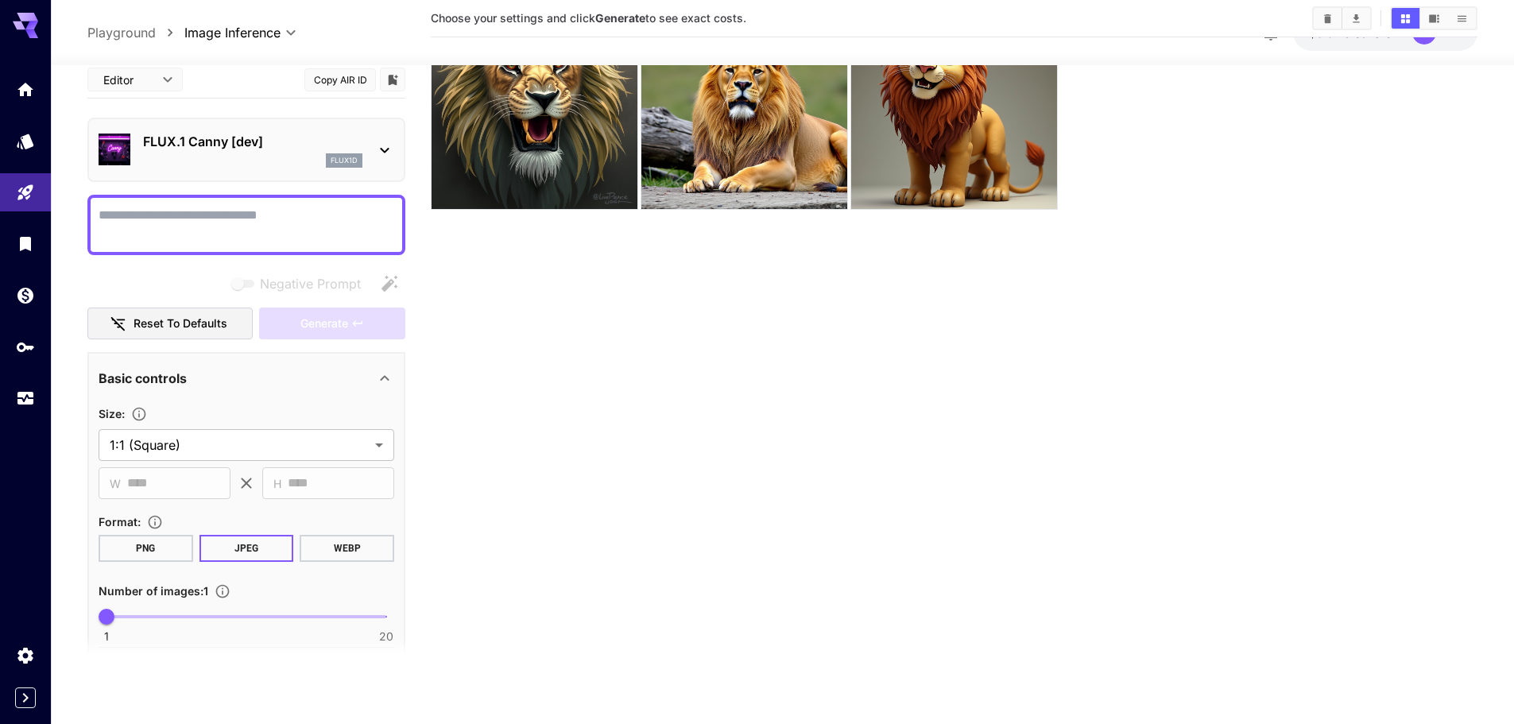
click at [292, 222] on textarea "Negative Prompt" at bounding box center [247, 224] width 296 height 38
click at [296, 209] on textarea "Negative Prompt" at bounding box center [247, 224] width 296 height 38
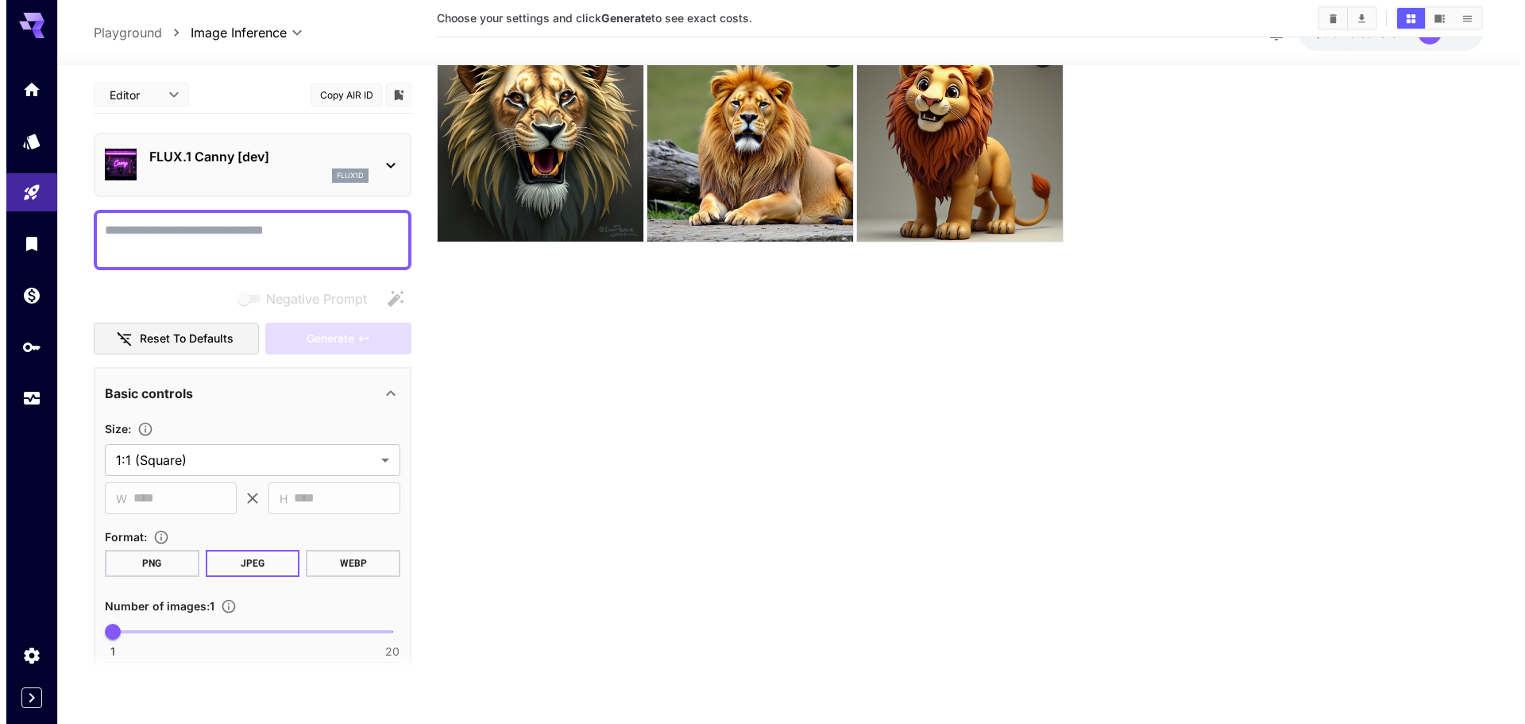
scroll to position [0, 0]
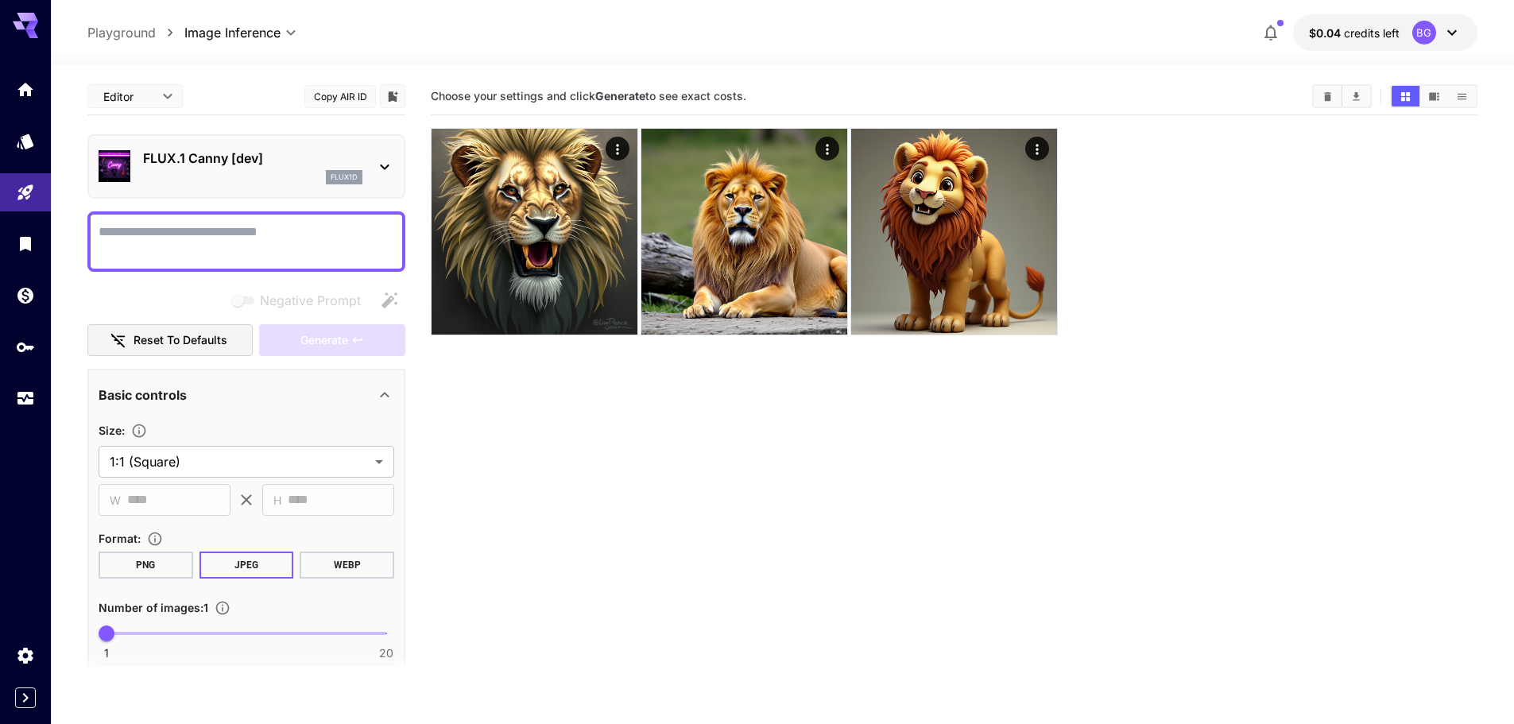
click at [33, 30] on icon at bounding box center [31, 33] width 13 height 9
click at [137, 25] on p "Playground" at bounding box center [121, 32] width 68 height 19
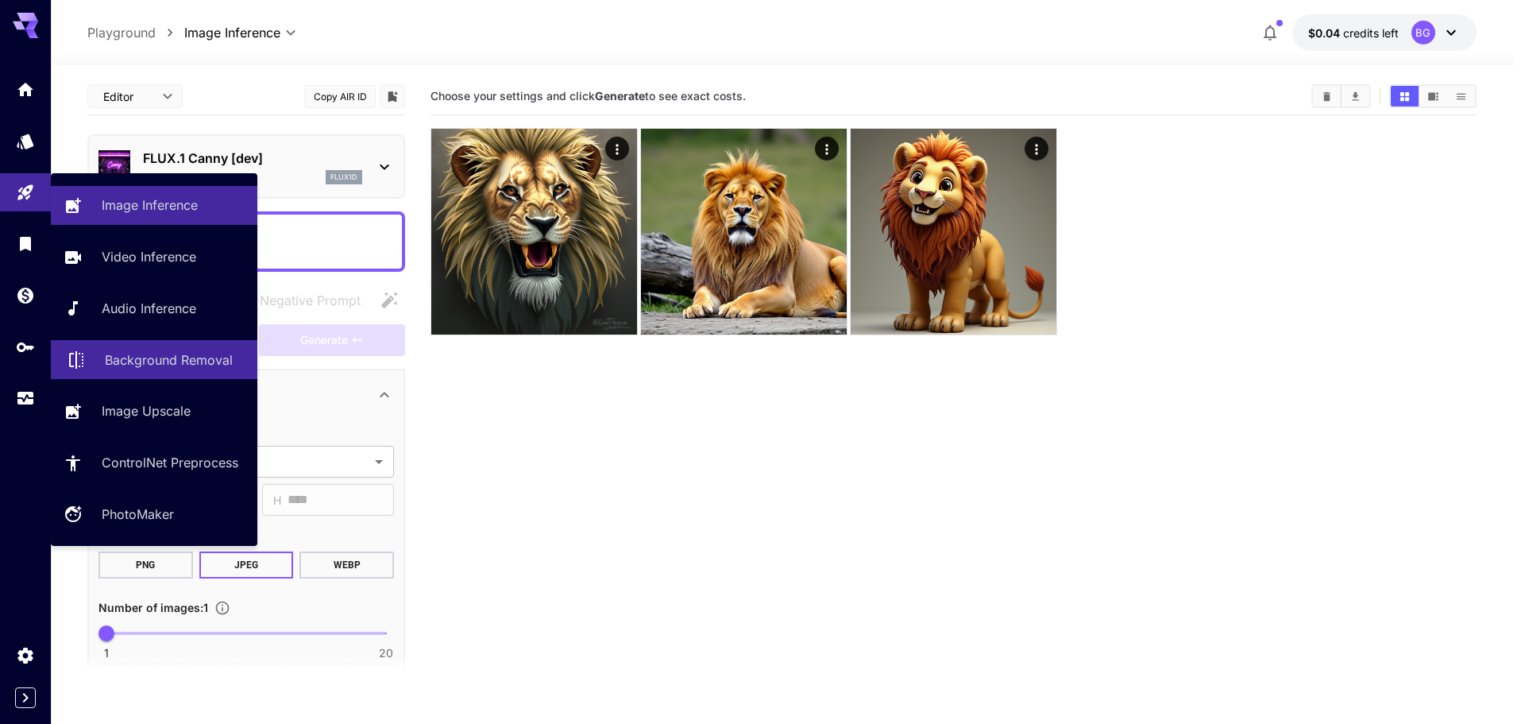
click at [164, 355] on p "Background Removal" at bounding box center [169, 359] width 128 height 19
type input "**********"
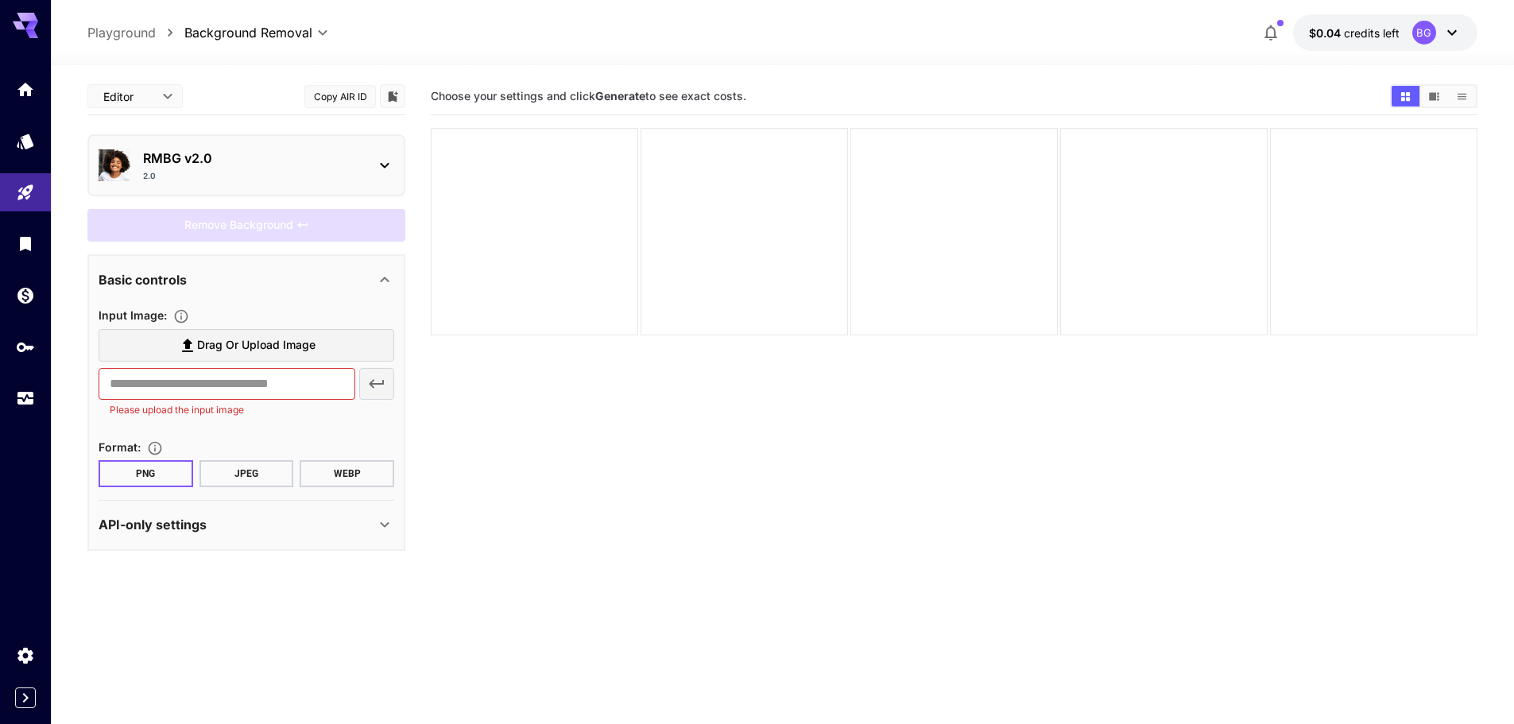
click at [631, 500] on section "Choose your settings and click Generate to see exact costs." at bounding box center [954, 440] width 1046 height 724
click at [200, 341] on span "Drag or upload image" at bounding box center [256, 345] width 118 height 20
click at [0, 0] on input "Drag or upload image" at bounding box center [0, 0] width 0 height 0
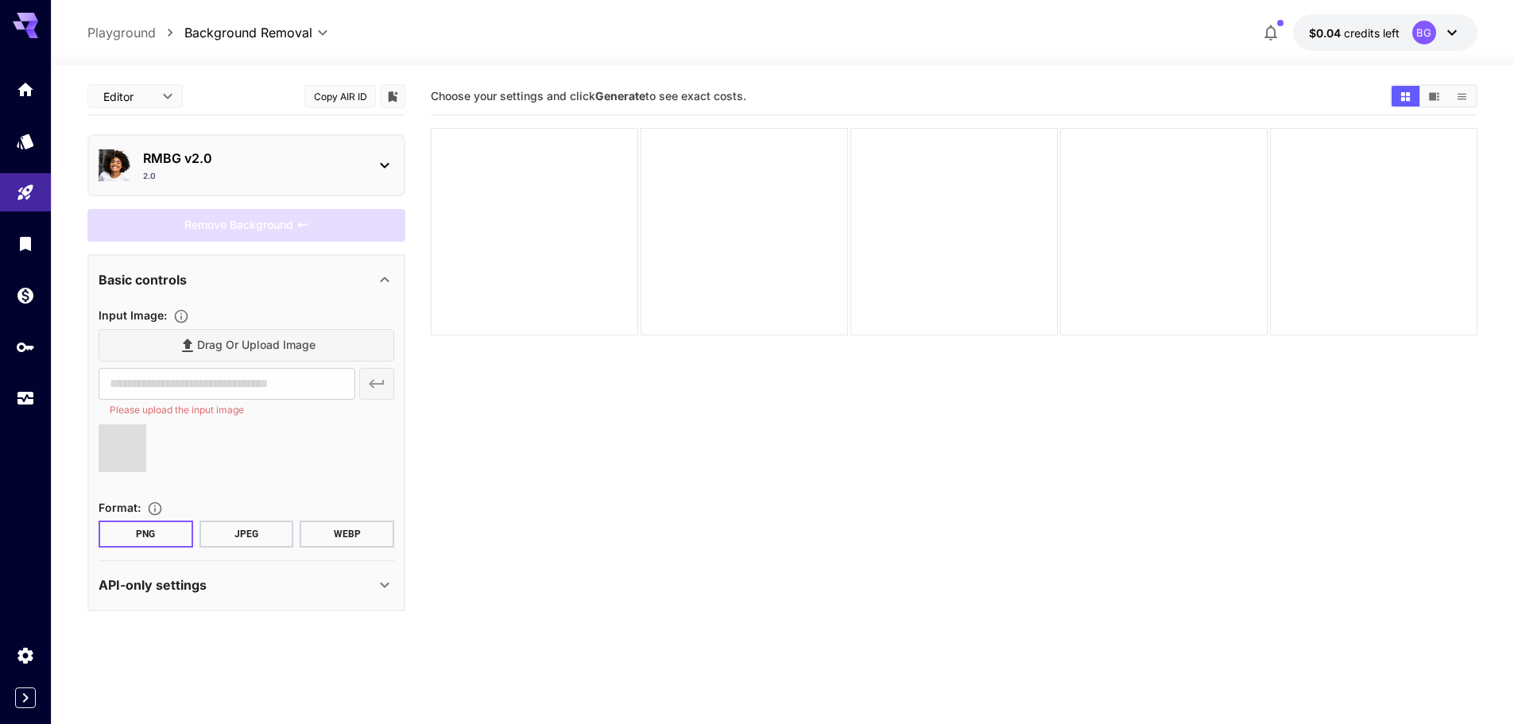
type input "**********"
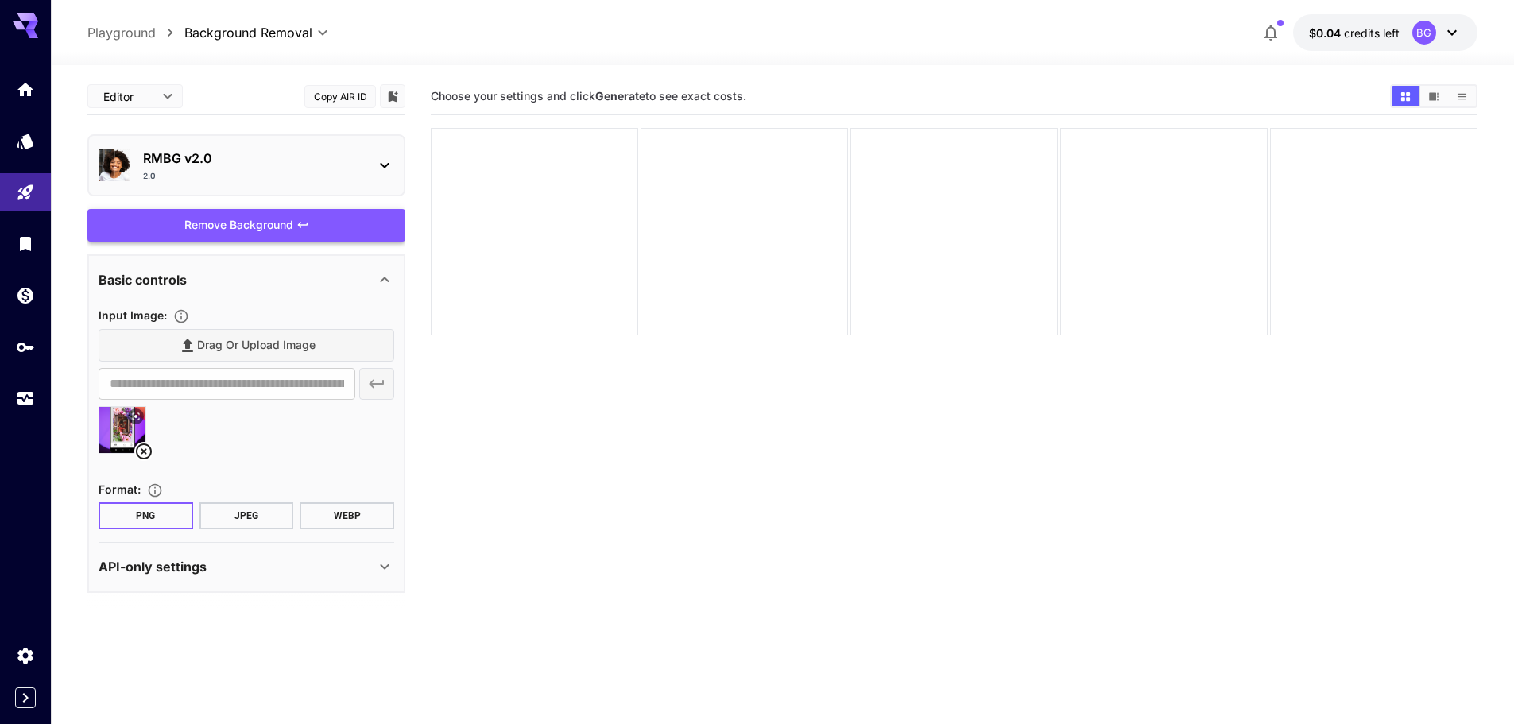
click at [259, 230] on div "Remove Background" at bounding box center [246, 225] width 318 height 33
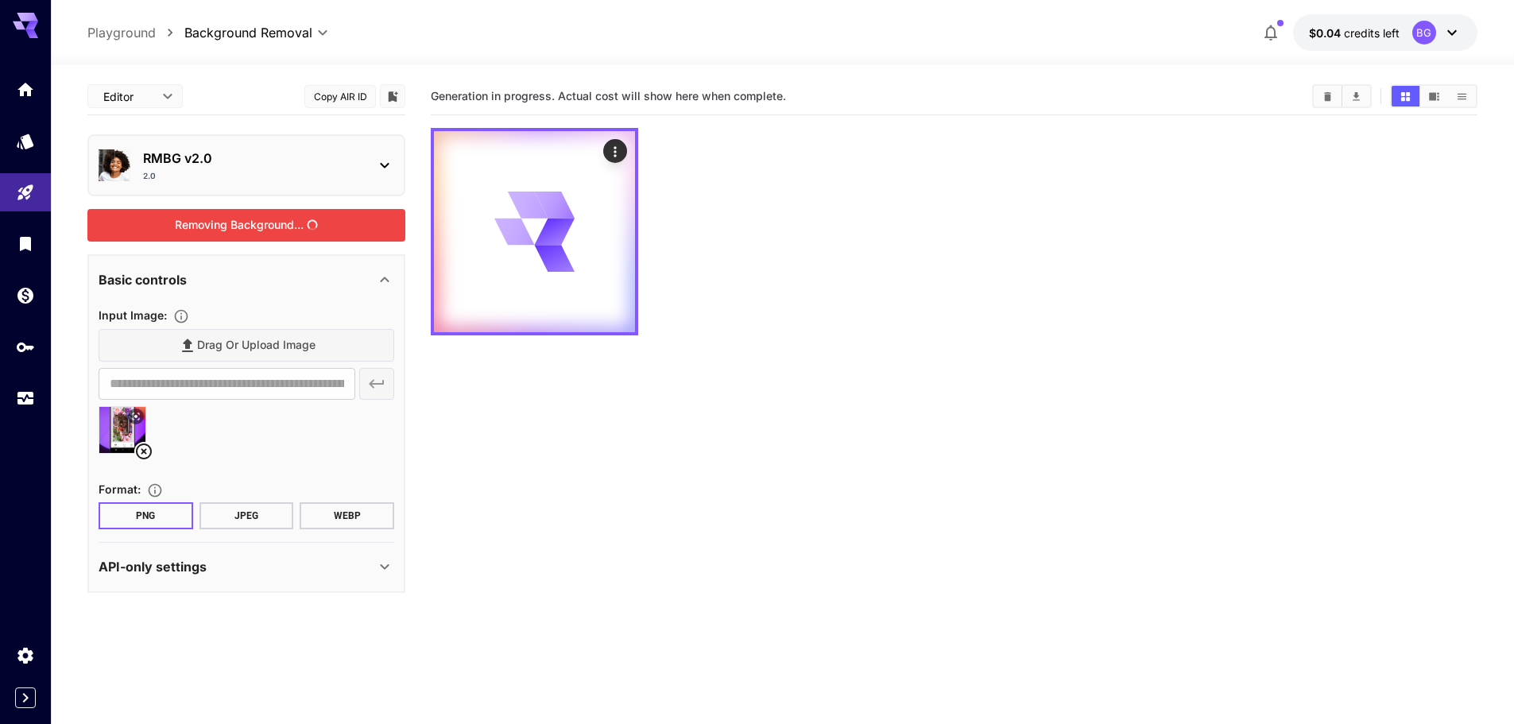
click at [841, 463] on section "Generation in progress. Actual cost will show here when complete." at bounding box center [954, 440] width 1046 height 724
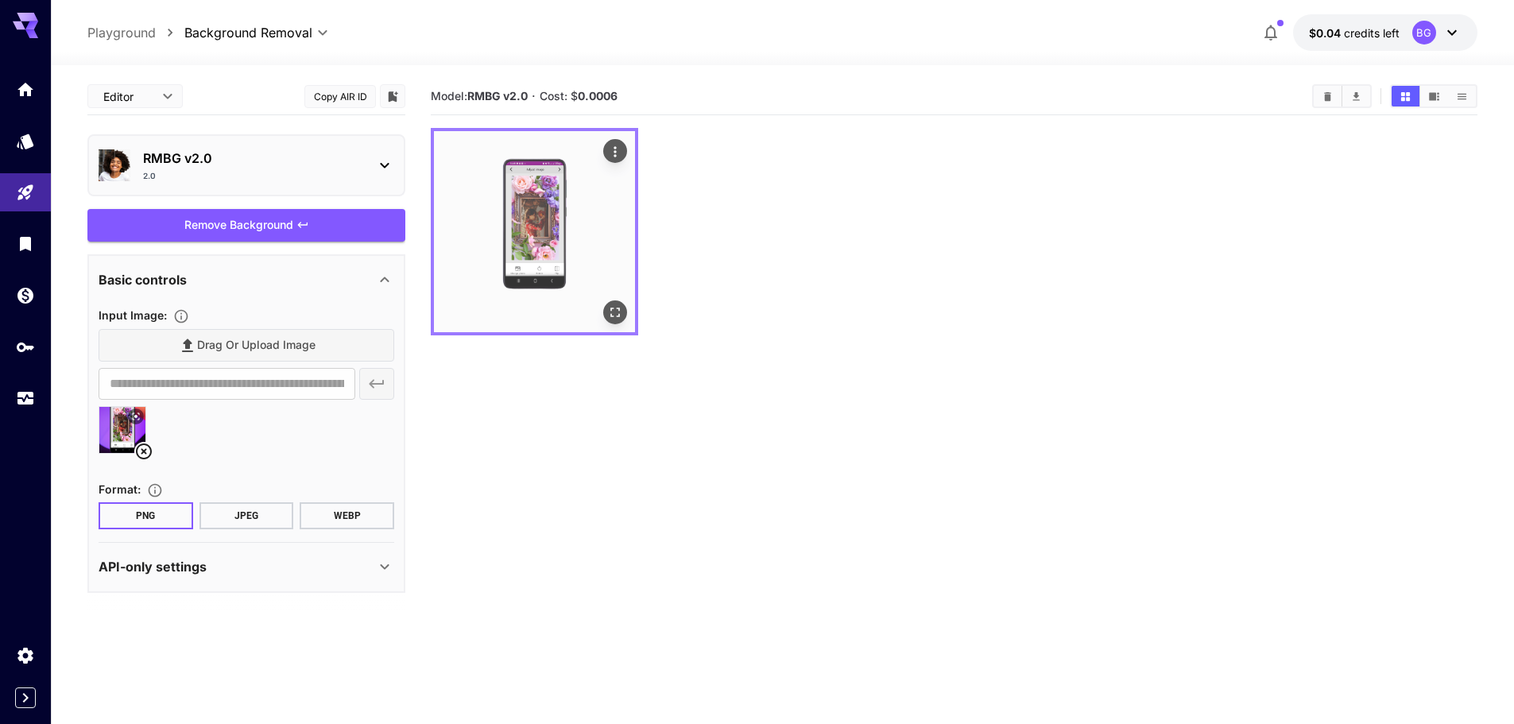
click at [574, 284] on img at bounding box center [534, 231] width 201 height 201
click at [610, 314] on icon "Open in fullscreen" at bounding box center [615, 312] width 10 height 10
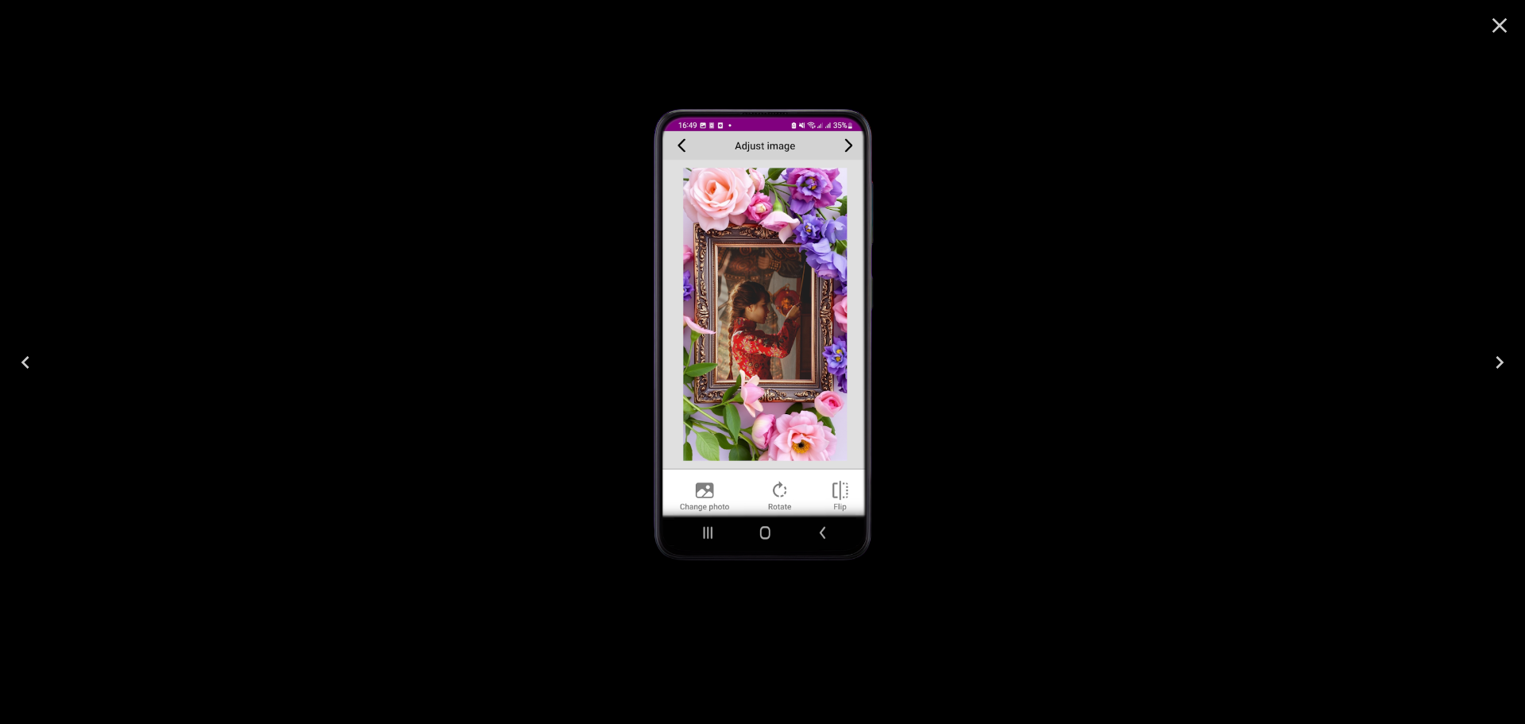
click at [1504, 27] on icon "Close" at bounding box center [1499, 25] width 25 height 25
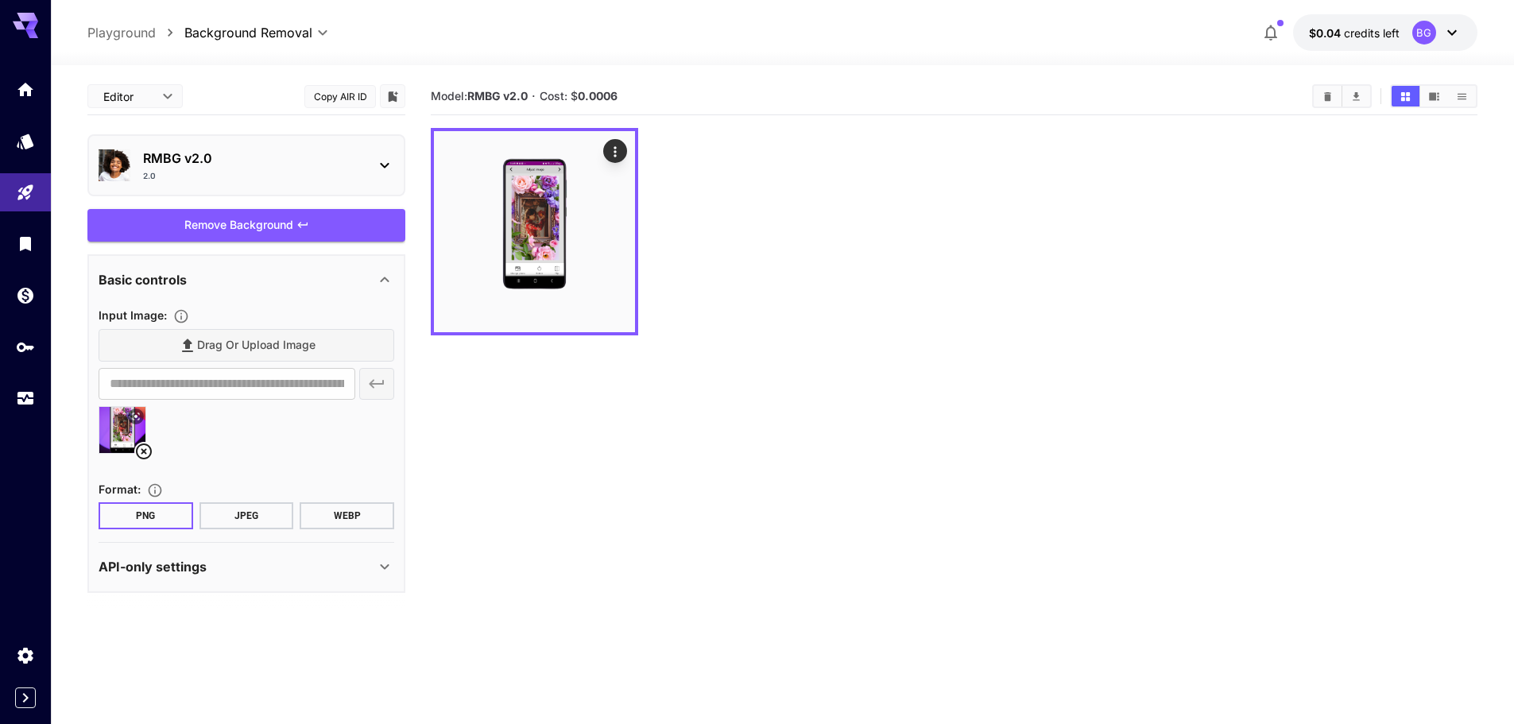
click at [1069, 255] on div at bounding box center [954, 231] width 1046 height 207
drag, startPoint x: 633, startPoint y: 91, endPoint x: 581, endPoint y: 91, distance: 52.4
click at [581, 91] on section "Model: RMBG v2.0 · Cost: $ 0.0006" at bounding box center [865, 96] width 868 height 19
click at [743, 176] on div at bounding box center [954, 231] width 1046 height 207
click at [12, 26] on div at bounding box center [25, 19] width 51 height 38
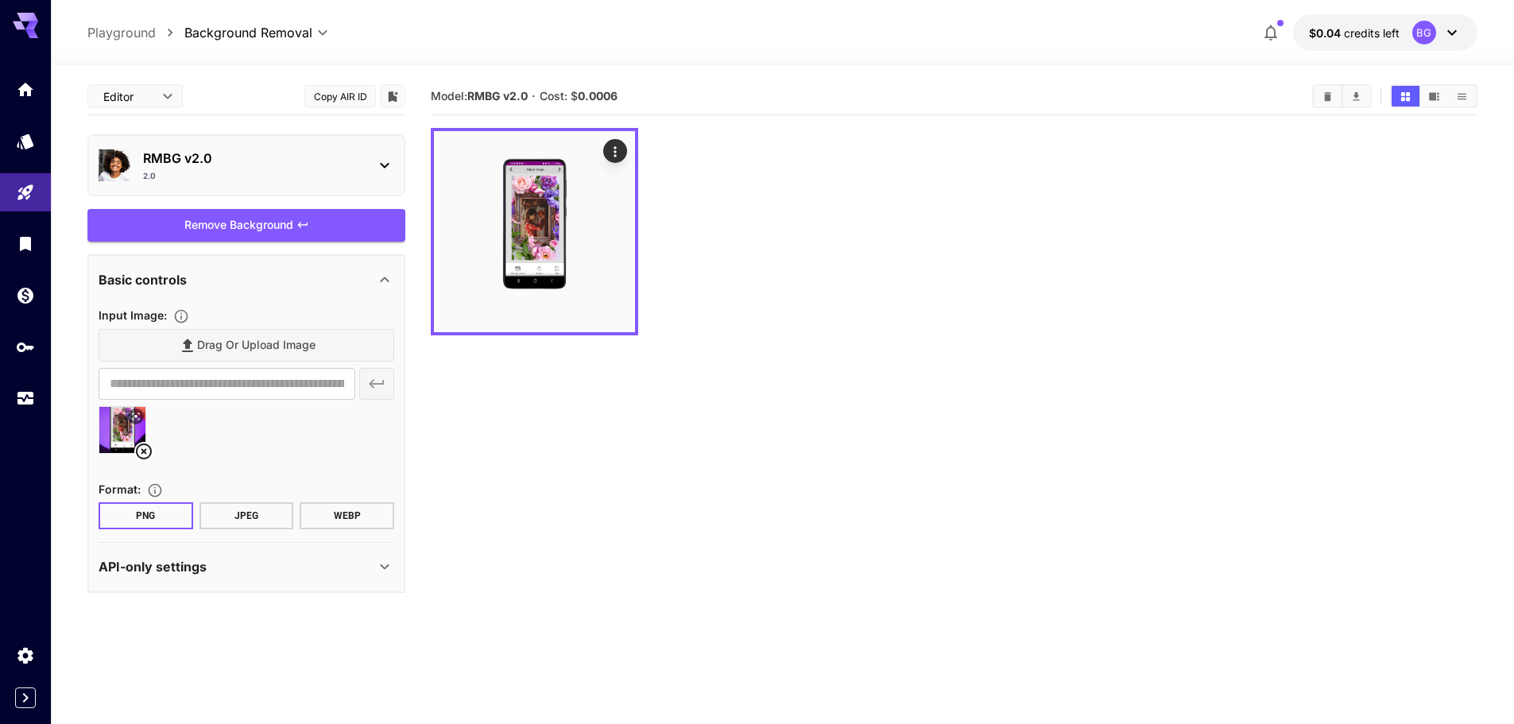
click at [9, 16] on div at bounding box center [25, 19] width 51 height 38
click at [28, 15] on icon at bounding box center [25, 21] width 25 height 17
click at [26, 654] on icon "Settings" at bounding box center [26, 650] width 19 height 19
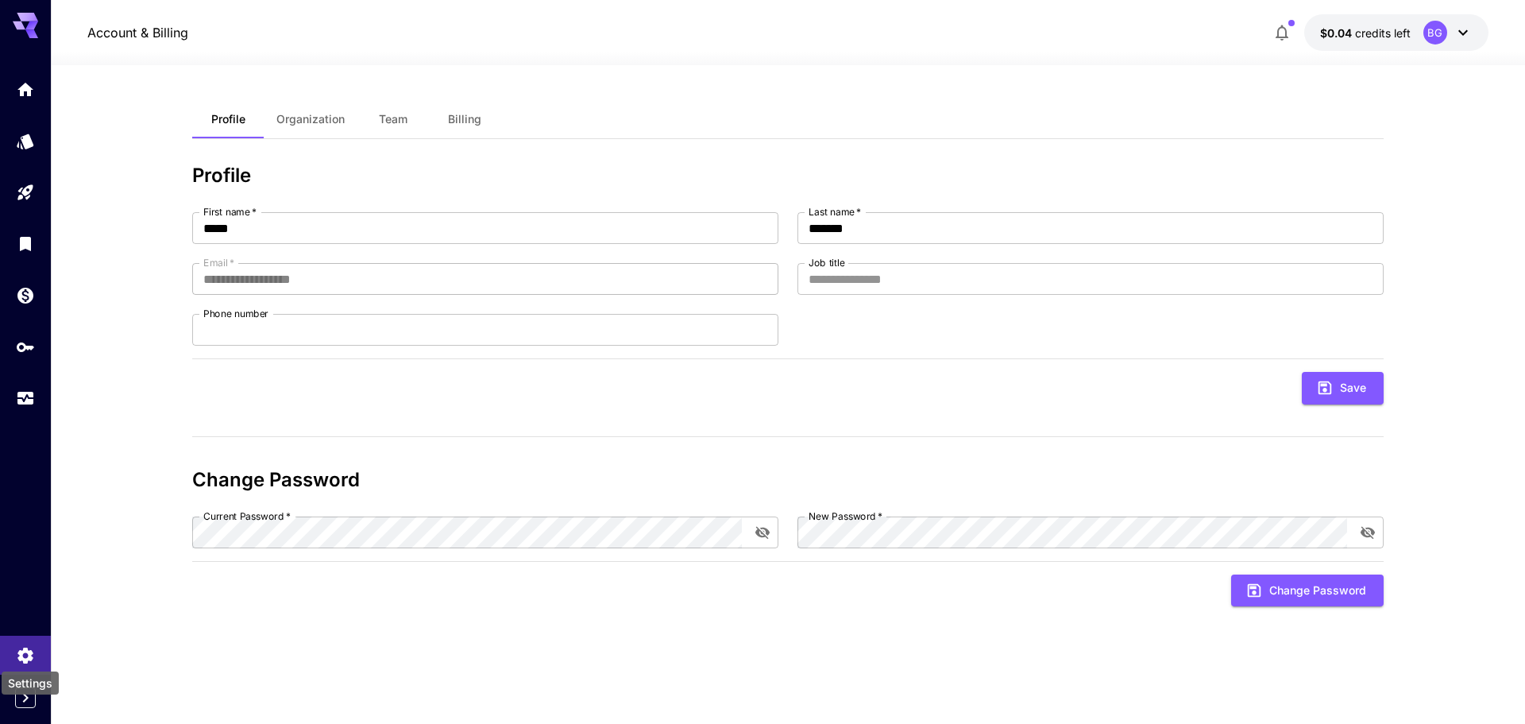
click at [27, 689] on div "Settings" at bounding box center [30, 682] width 57 height 23
click at [29, 698] on div "Settings" at bounding box center [30, 687] width 57 height 23
click at [24, 706] on icon "Expand sidebar" at bounding box center [25, 697] width 19 height 19
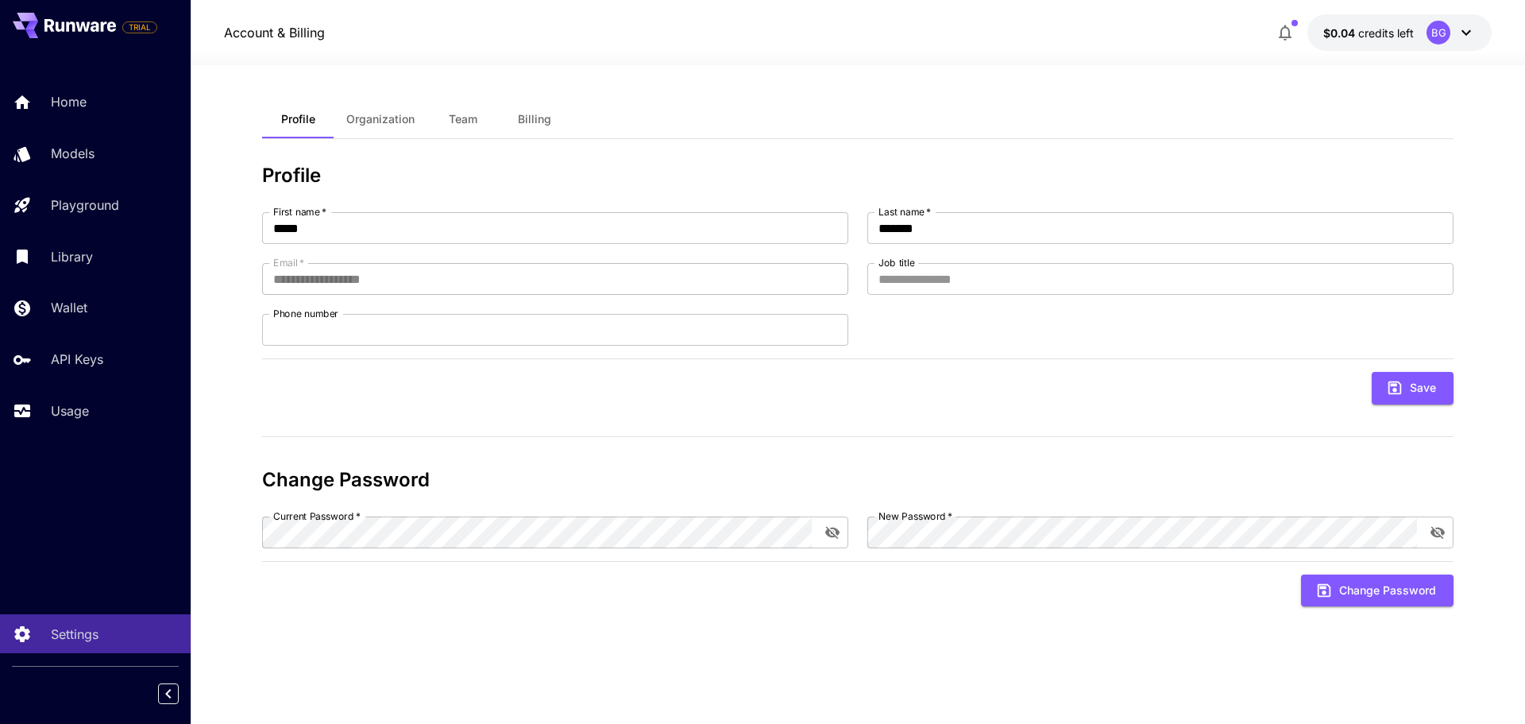
click at [1464, 30] on icon at bounding box center [1466, 32] width 19 height 19
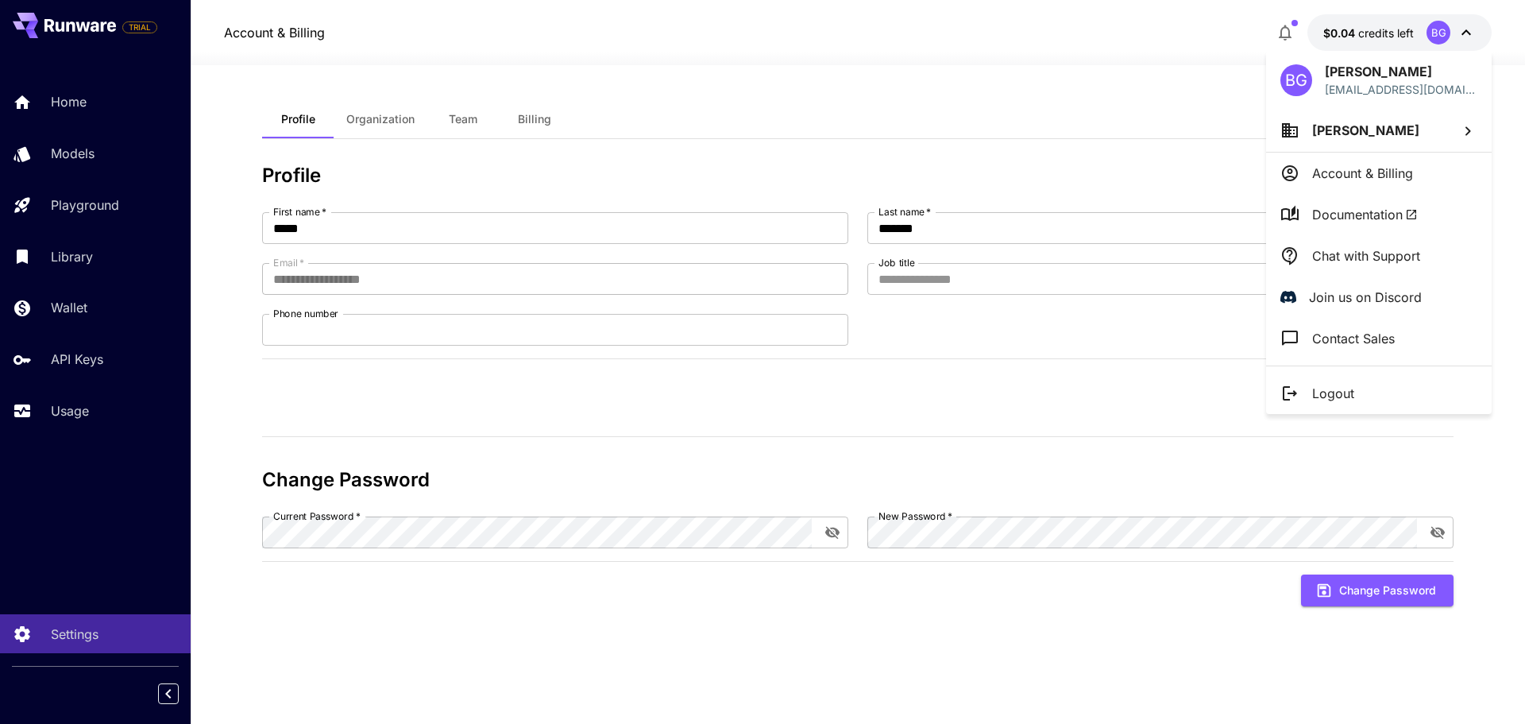
click at [1407, 208] on icon at bounding box center [1411, 214] width 13 height 13
